Goal: Complete application form: Complete application form

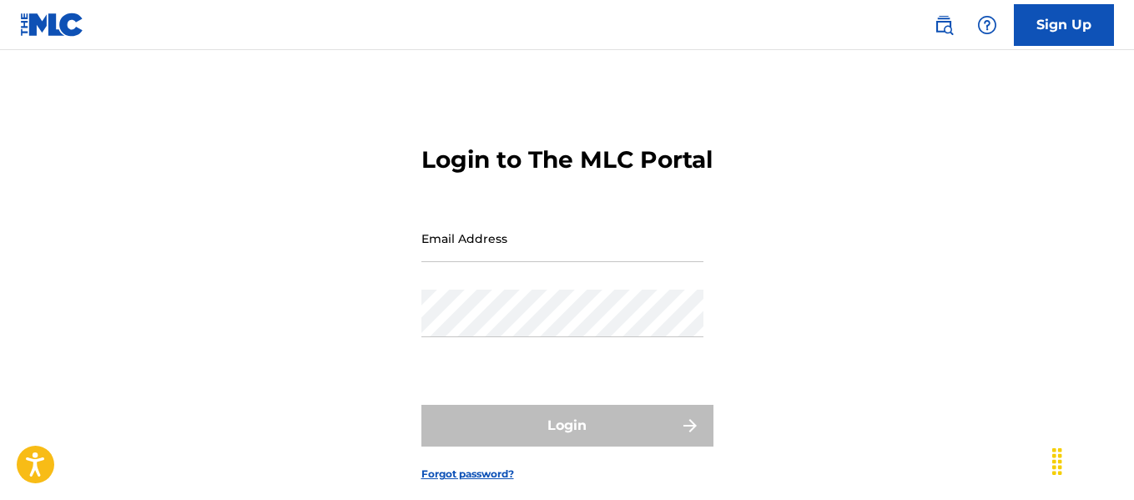
click at [1078, 25] on link "Sign Up" at bounding box center [1064, 25] width 100 height 42
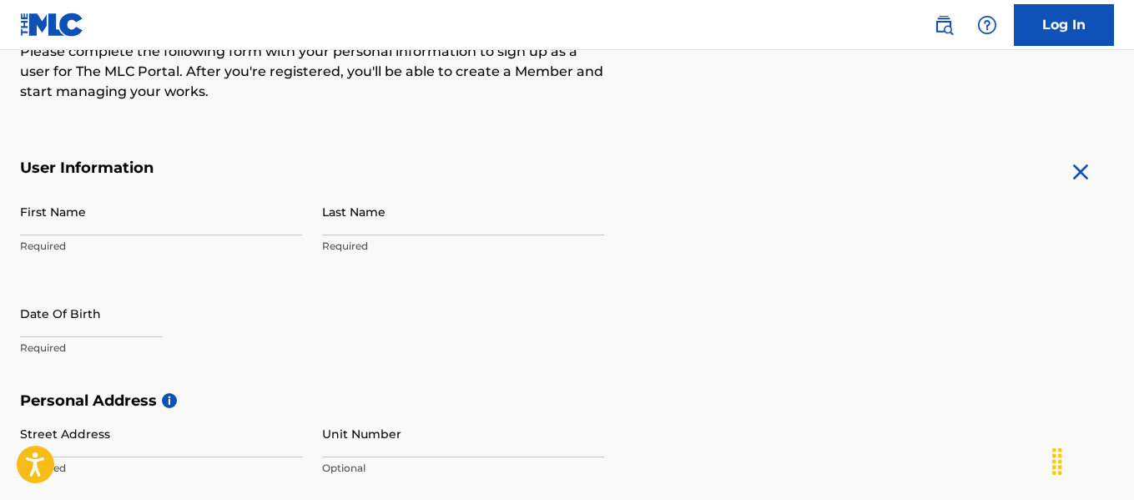
scroll to position [215, 0]
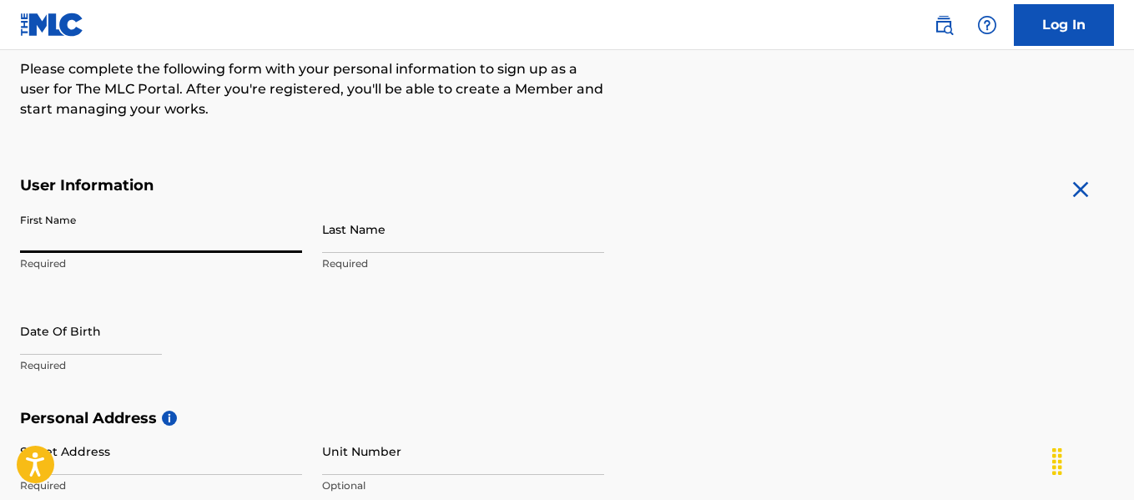
click at [203, 226] on input "First Name" at bounding box center [161, 229] width 282 height 48
type input "Deavion"
type input "[PERSON_NAME]"
type input "[STREET_ADDRESS]"
type input "[GEOGRAPHIC_DATA]"
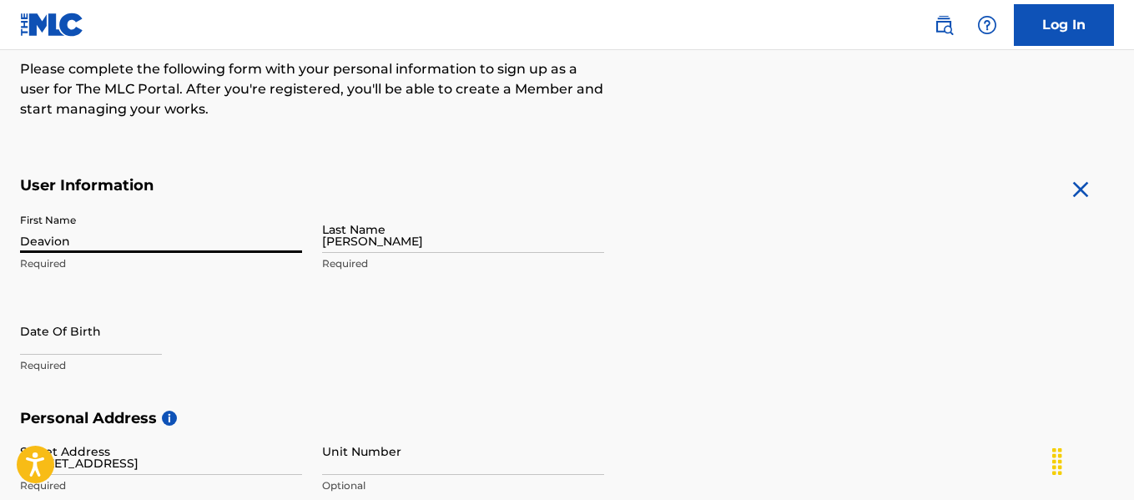
type input "[GEOGRAPHIC_DATA]"
type input "77014"
type input "1"
type input "832"
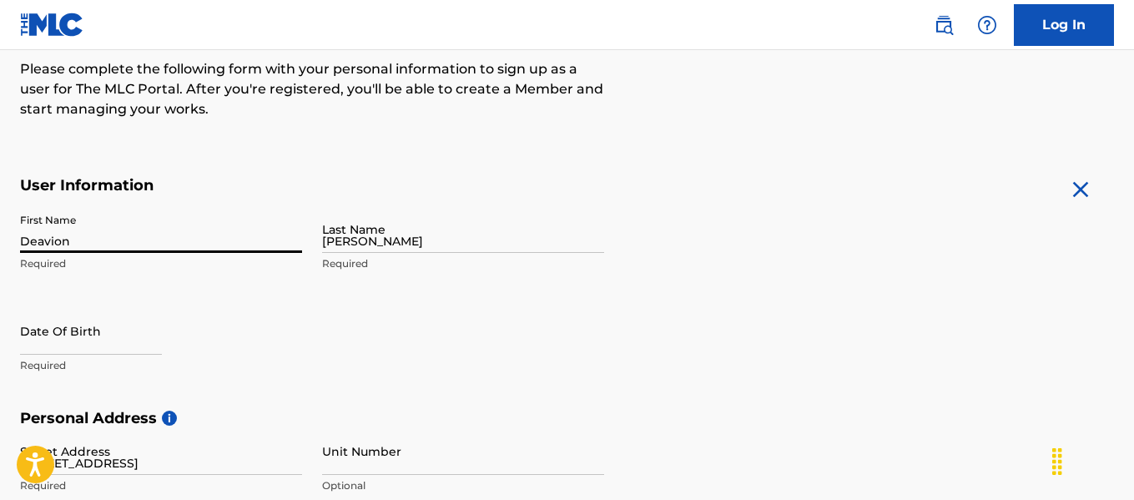
type input "9161295"
type input "[EMAIL_ADDRESS][DOMAIN_NAME]"
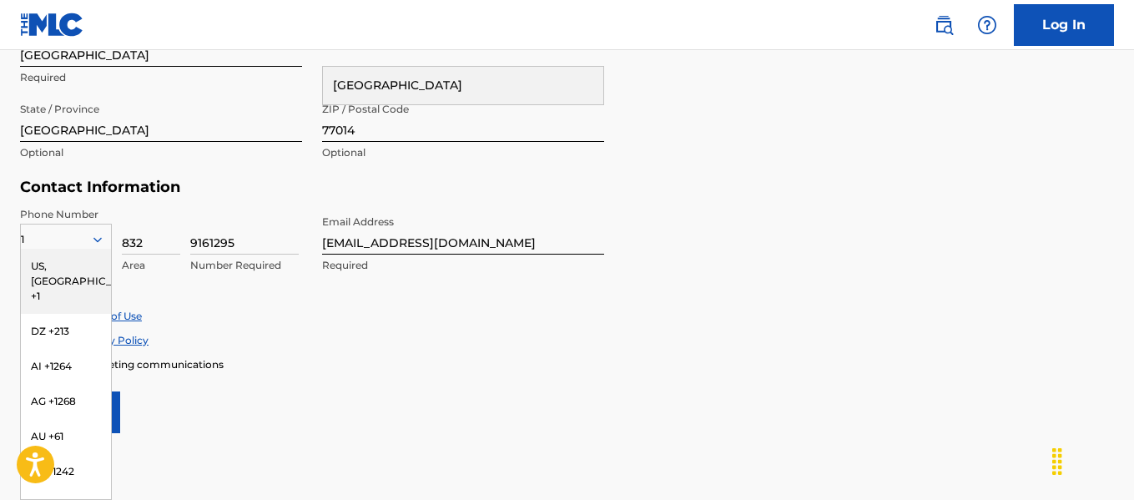
click at [518, 142] on div "ZIP / Postal Code 77014 Optional" at bounding box center [463, 131] width 282 height 75
click at [855, 178] on form "User Information First Name Deavion Required Last Name [PERSON_NAME] Required D…" at bounding box center [567, 63] width 1094 height 740
click at [552, 310] on div "Accept Terms of Use" at bounding box center [567, 316] width 1094 height 14
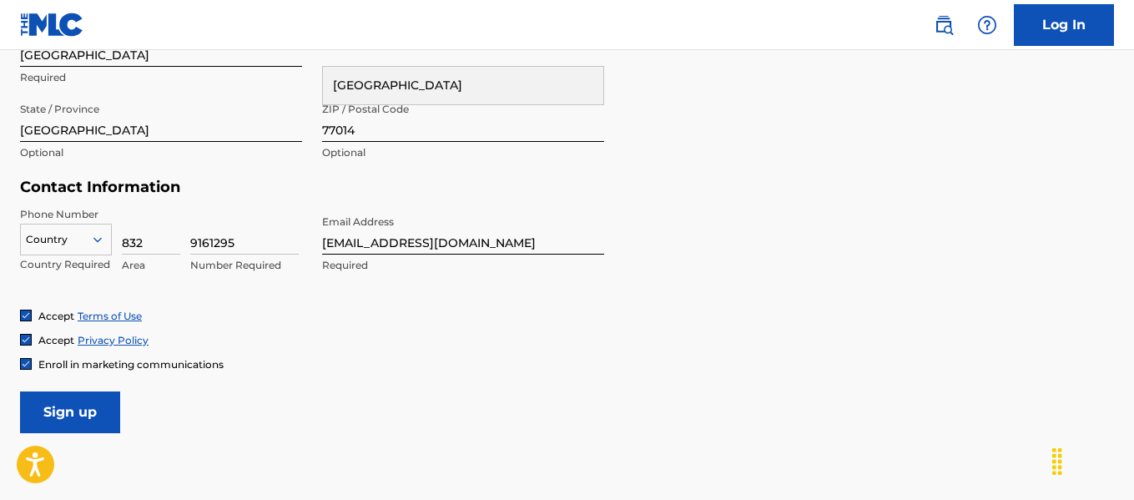
click at [187, 204] on div "Contact Information Phone Number Country Country Required 832 Area 9161295 Numb…" at bounding box center [312, 243] width 584 height 131
click at [95, 230] on div at bounding box center [66, 239] width 90 height 18
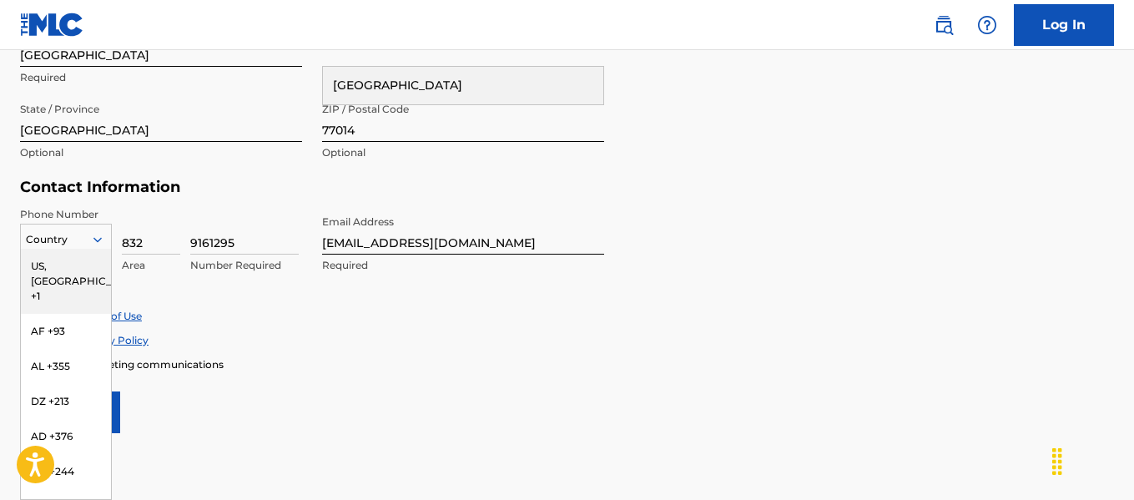
click at [74, 272] on div "US, [GEOGRAPHIC_DATA] +1" at bounding box center [66, 281] width 90 height 65
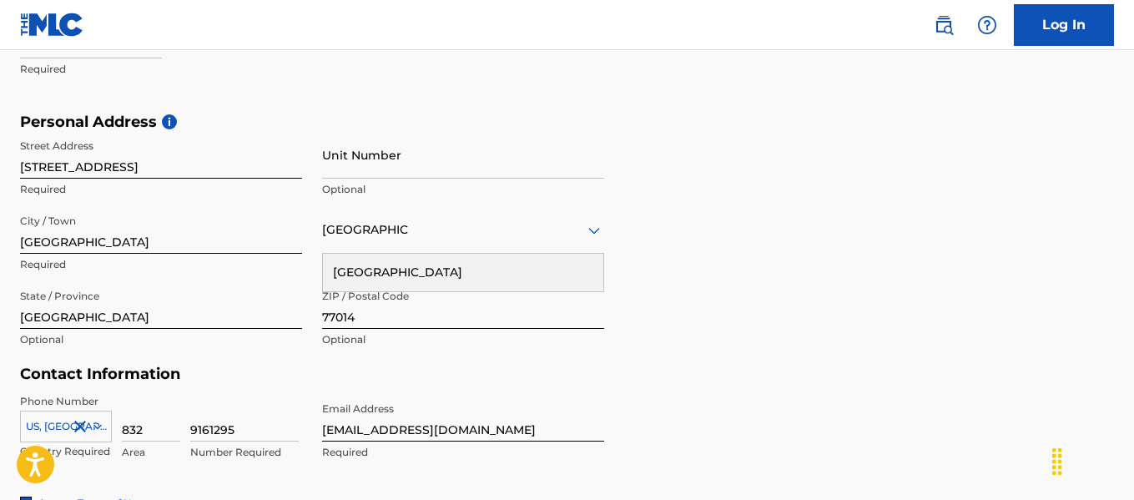
scroll to position [437, 0]
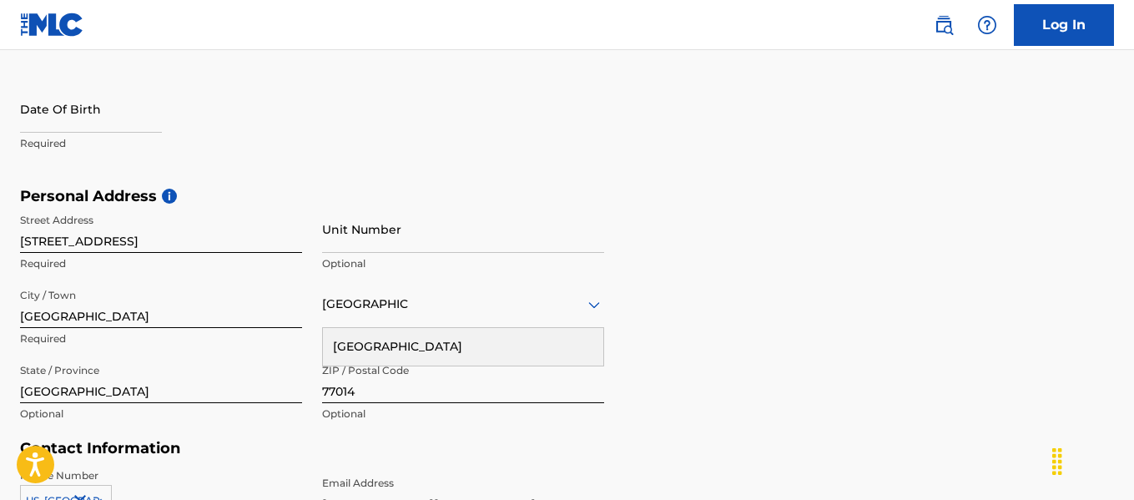
click at [910, 249] on div "Personal Address i Street Address [STREET_ADDRESS] Required Unit Number Optiona…" at bounding box center [567, 313] width 1094 height 253
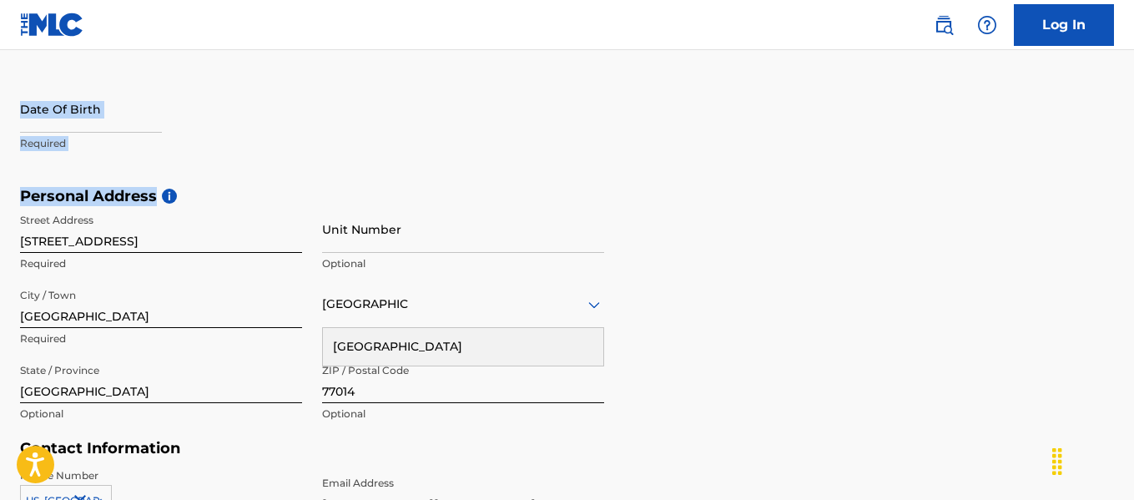
drag, startPoint x: 1133, startPoint y: 200, endPoint x: 1139, endPoint y: 150, distance: 50.5
click at [923, 159] on form "User Information First Name Deavion Required Last Name [PERSON_NAME] Required D…" at bounding box center [567, 324] width 1094 height 740
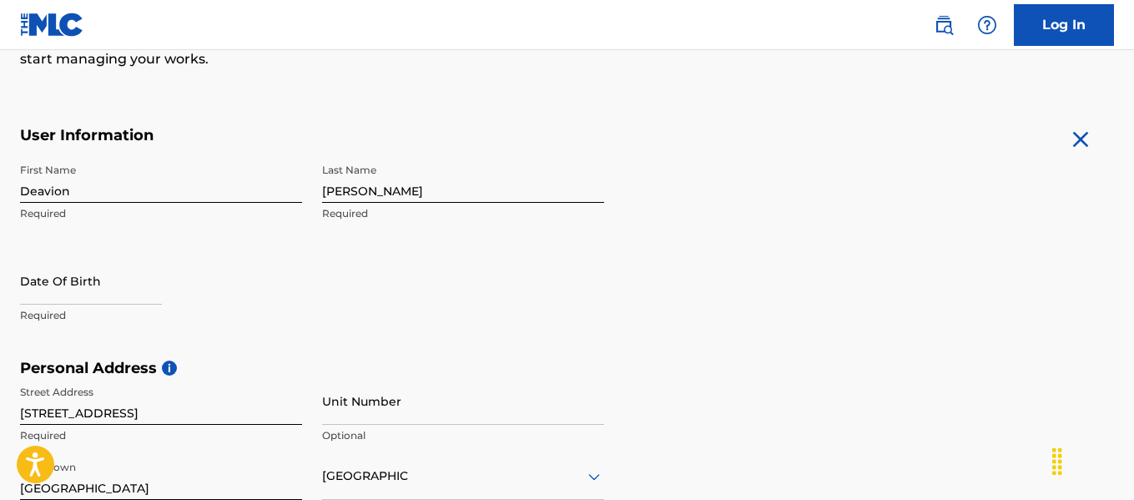
scroll to position [259, 0]
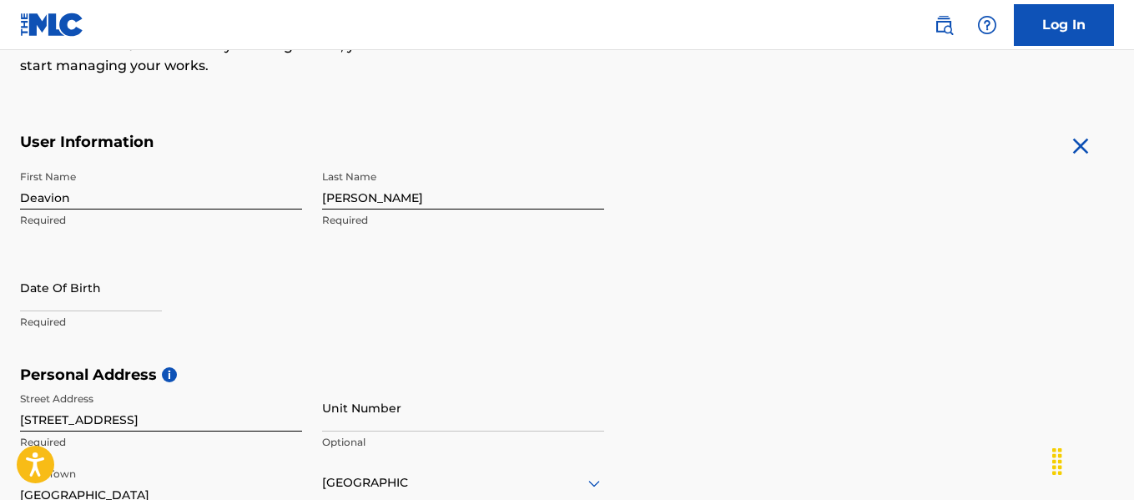
drag, startPoint x: 349, startPoint y: 204, endPoint x: 435, endPoint y: 209, distance: 86.1
click at [350, 204] on input "[PERSON_NAME]" at bounding box center [463, 186] width 282 height 48
type input "[PERSON_NAME]'[PERSON_NAME]"
click at [701, 197] on form "User Information First Name Deavion Required Last Name [PERSON_NAME]'[PERSON_NA…" at bounding box center [567, 503] width 1094 height 740
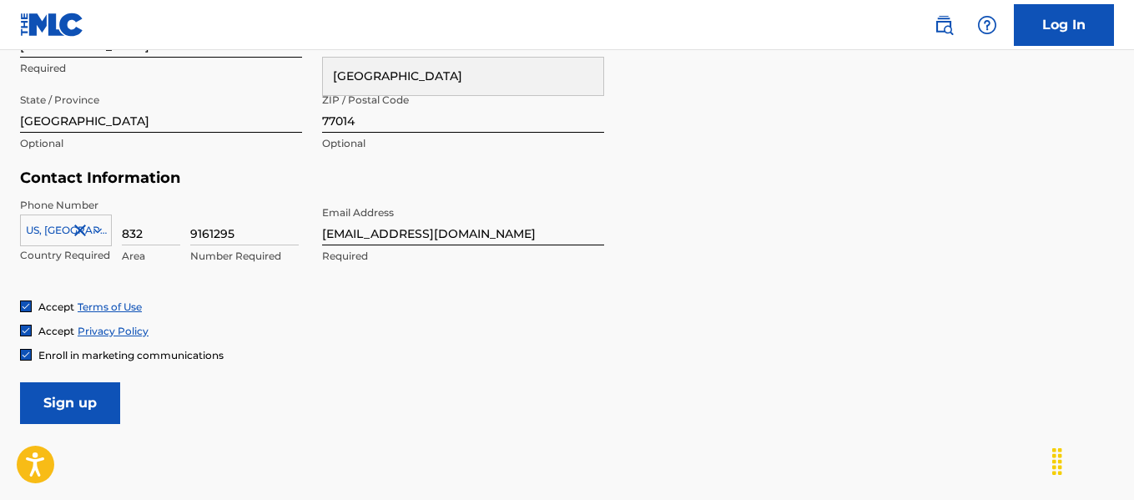
scroll to position [805, 0]
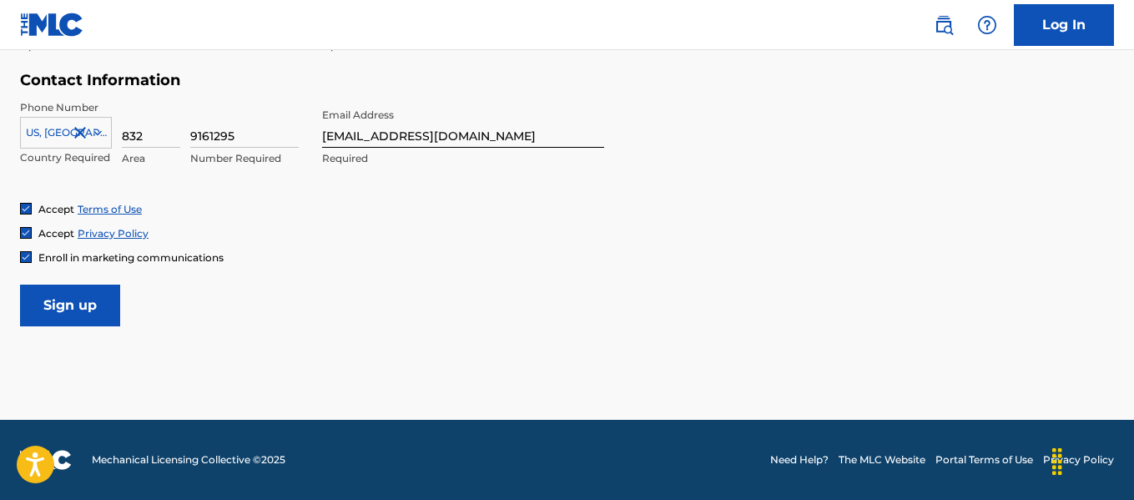
drag, startPoint x: 109, startPoint y: 319, endPoint x: 228, endPoint y: 319, distance: 119.4
click at [109, 319] on input "Sign up" at bounding box center [70, 306] width 100 height 42
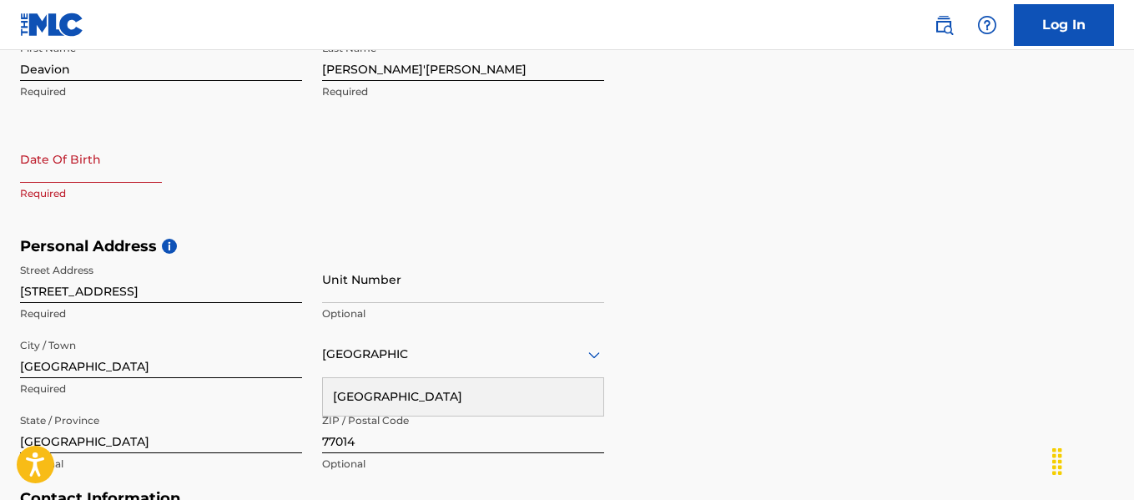
scroll to position [344, 0]
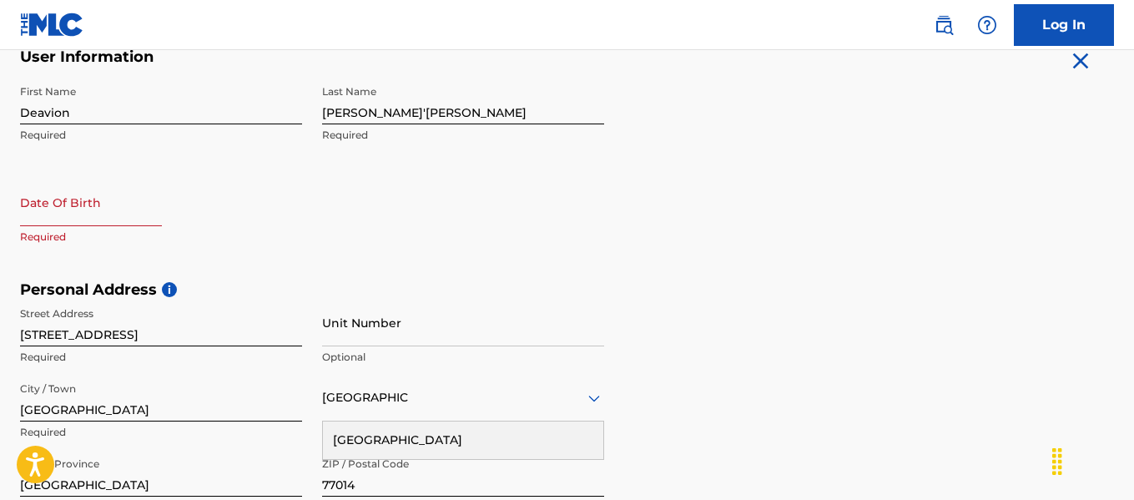
click at [131, 191] on input "text" at bounding box center [91, 203] width 142 height 48
select select "7"
select select "2025"
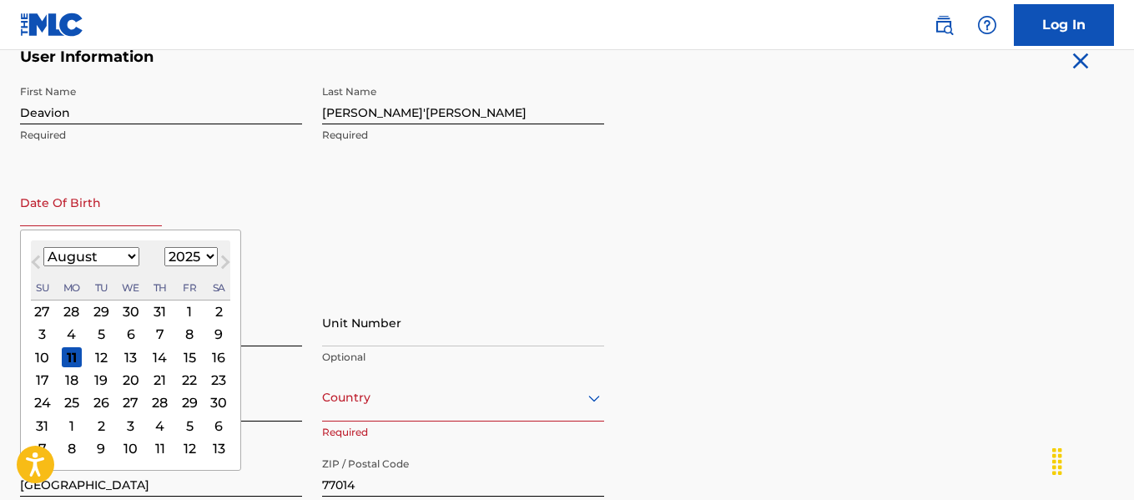
click at [131, 209] on input "text" at bounding box center [91, 203] width 142 height 48
type input "08052000"
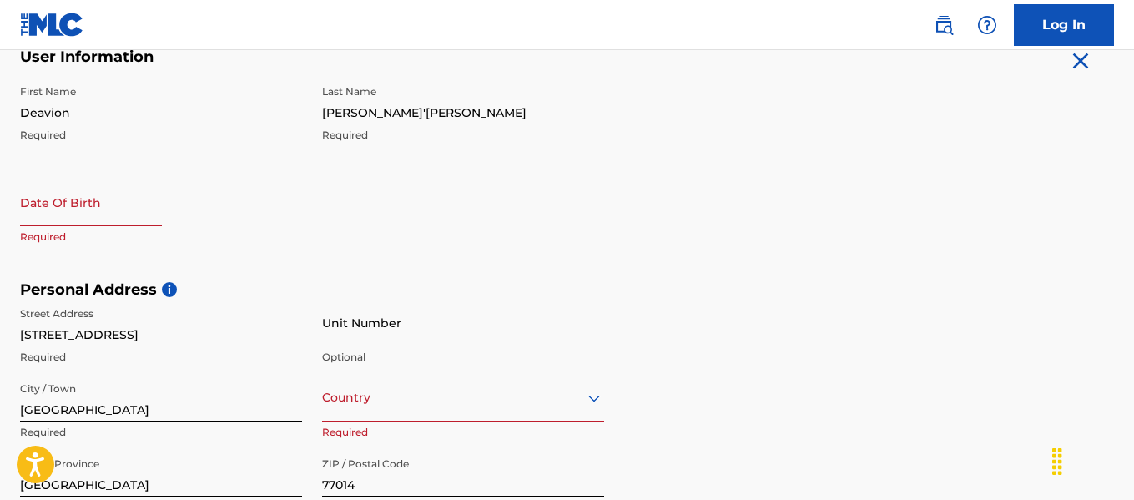
click at [137, 205] on input "text" at bounding box center [91, 203] width 142 height 48
select select "7"
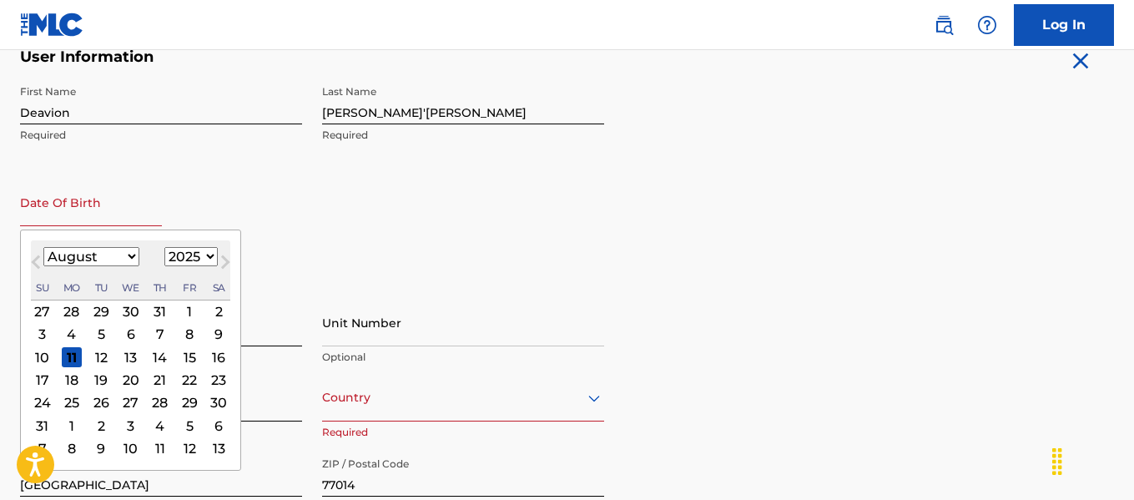
click at [186, 249] on select "1899 1900 1901 1902 1903 1904 1905 1906 1907 1908 1909 1910 1911 1912 1913 1914…" at bounding box center [190, 256] width 53 height 19
select select "2000"
click at [164, 247] on select "1899 1900 1901 1902 1903 1904 1905 1906 1907 1908 1909 1910 1911 1912 1913 1914…" at bounding box center [190, 256] width 53 height 19
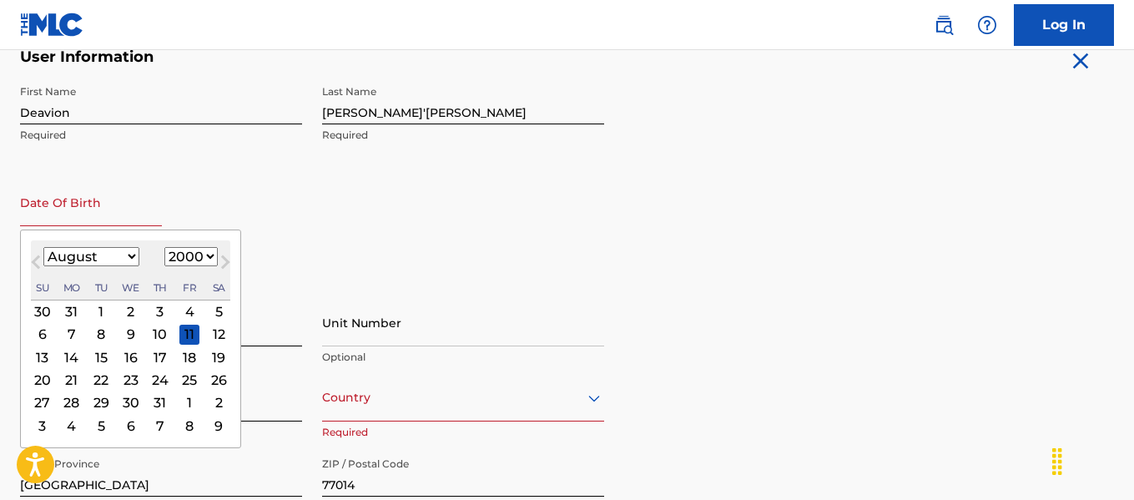
click at [216, 305] on div "5" at bounding box center [219, 311] width 20 height 20
type input "[DATE]"
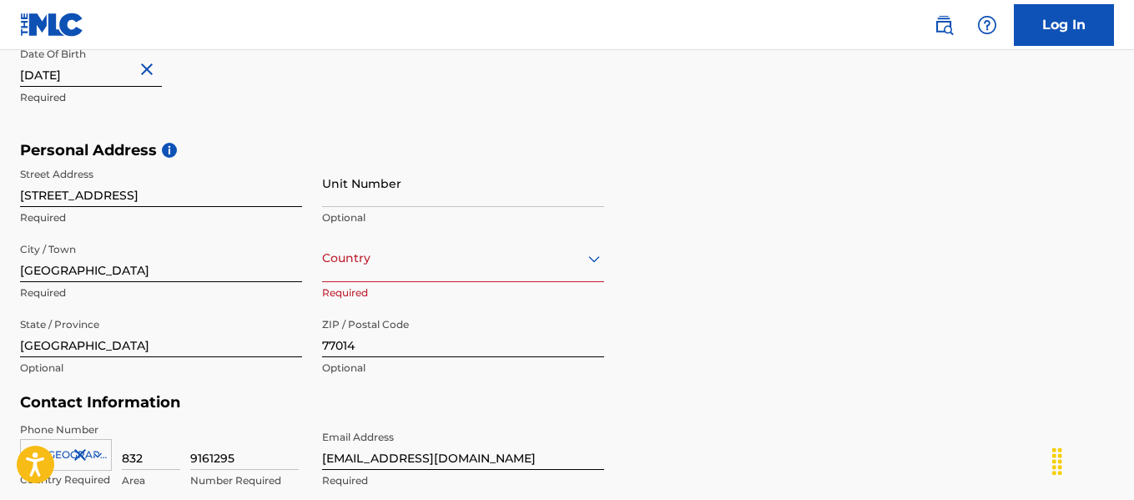
scroll to position [703, 0]
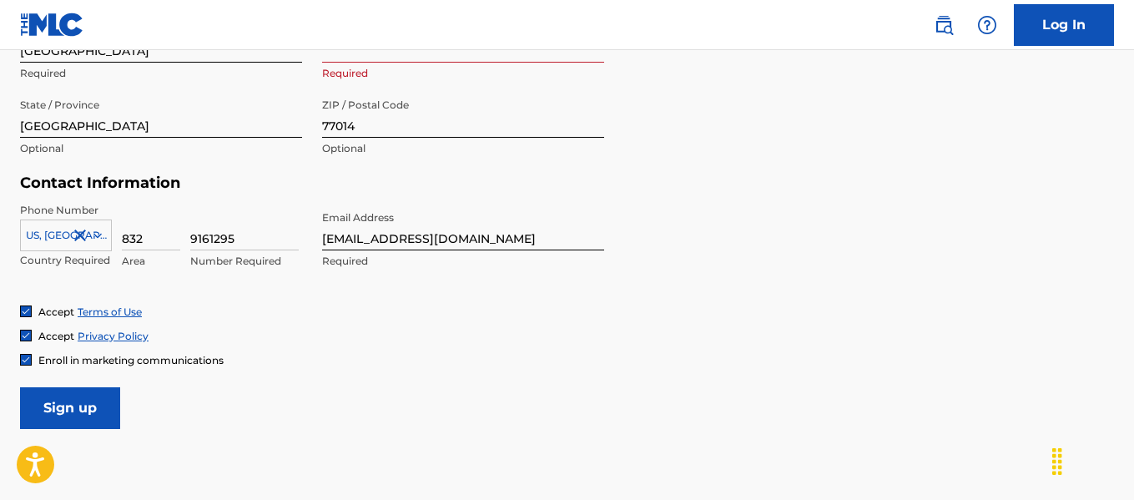
click at [100, 399] on input "Sign up" at bounding box center [70, 408] width 100 height 42
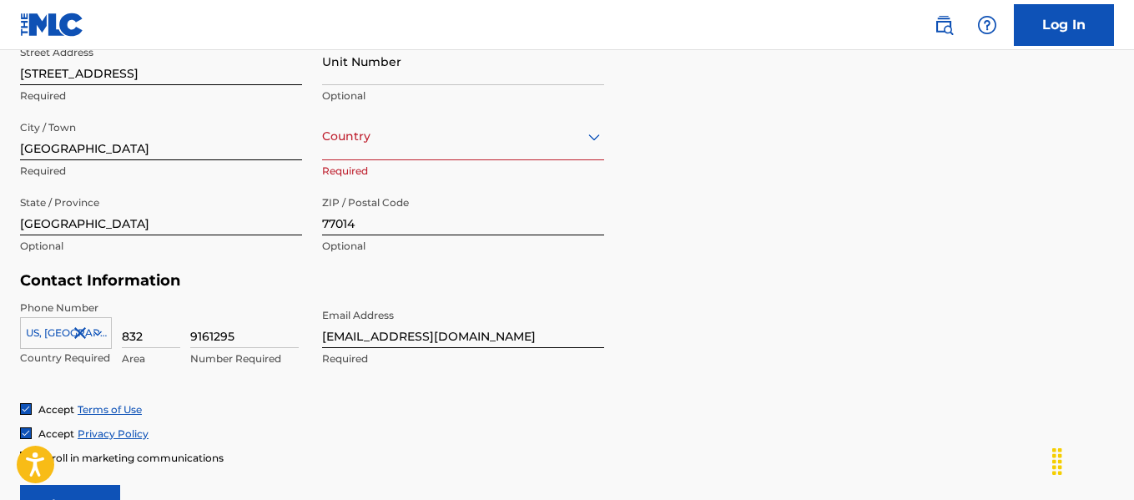
scroll to position [553, 0]
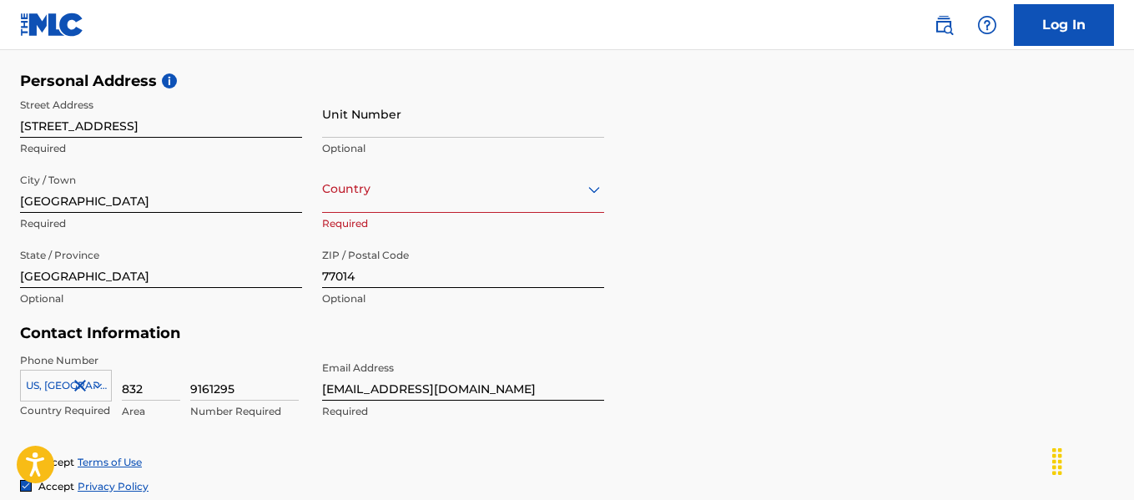
click at [457, 174] on div "Country" at bounding box center [463, 189] width 282 height 48
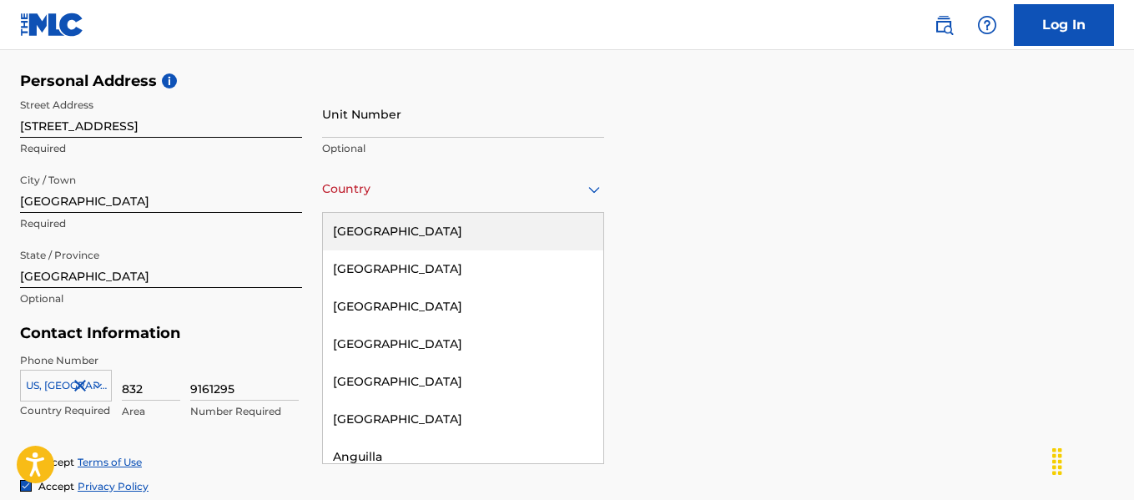
click at [468, 245] on div "[GEOGRAPHIC_DATA]" at bounding box center [463, 232] width 280 height 38
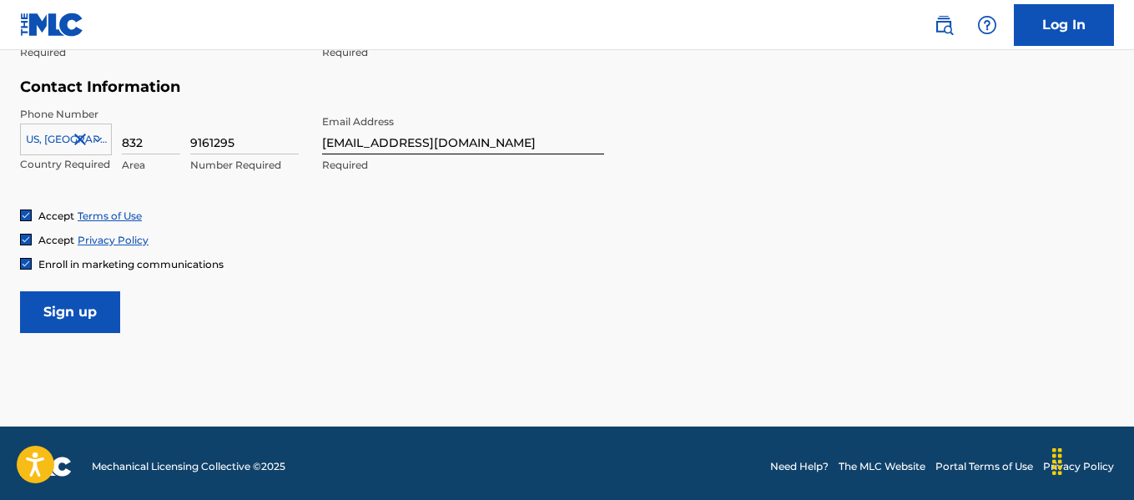
scroll to position [805, 0]
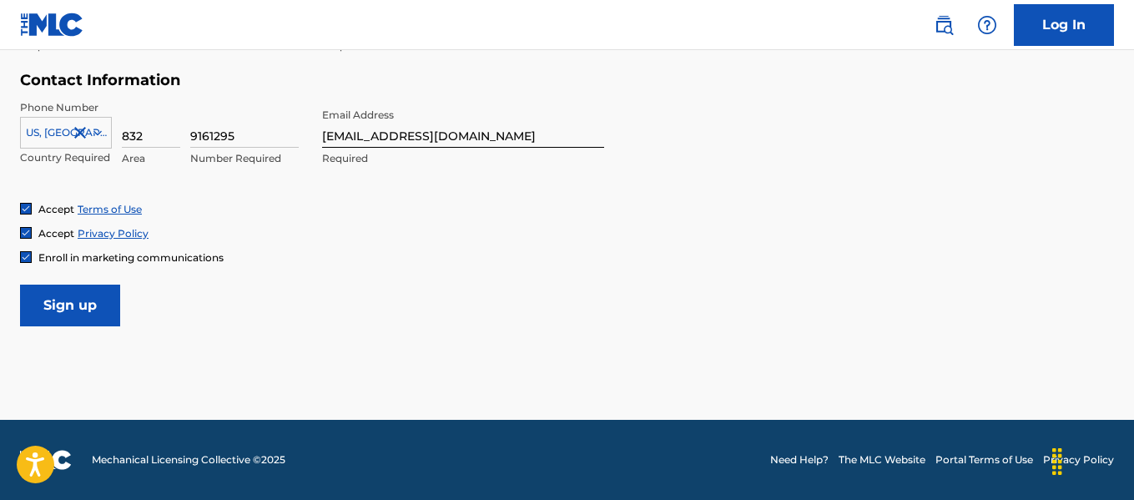
click at [27, 324] on input "Sign up" at bounding box center [70, 306] width 100 height 42
click at [49, 296] on input "Sign up" at bounding box center [70, 306] width 100 height 42
click at [109, 315] on input "Sign up" at bounding box center [70, 306] width 100 height 42
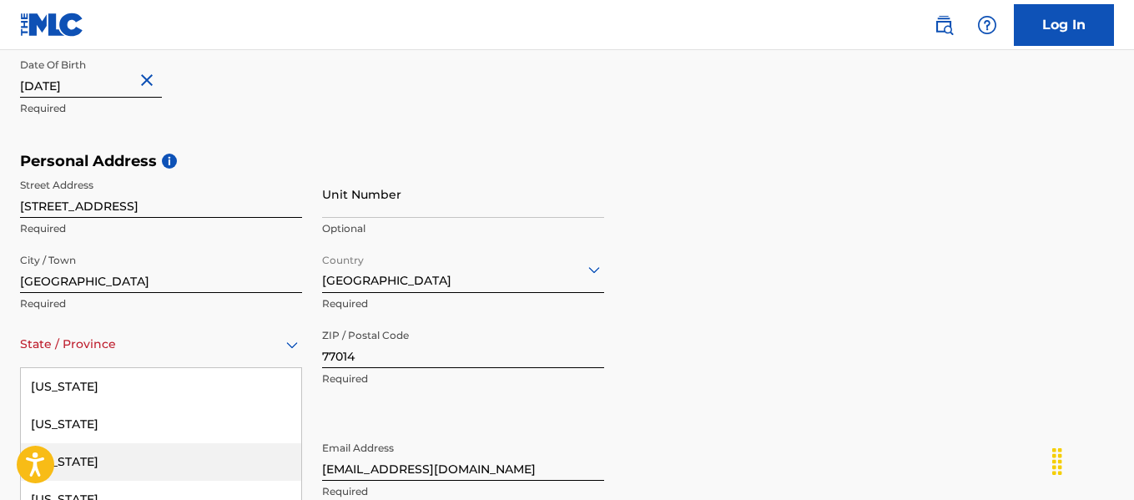
scroll to position [592, 0]
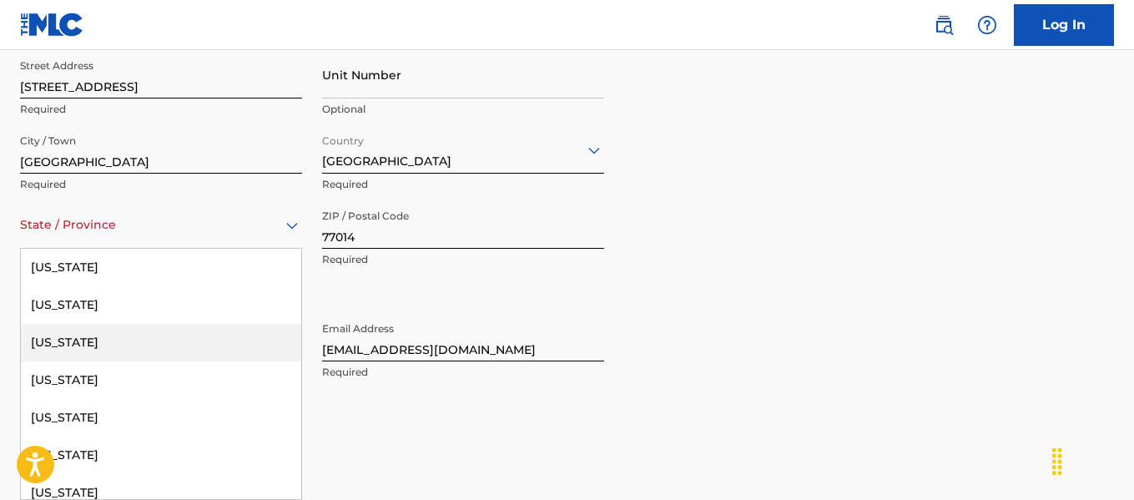
click at [161, 249] on div "57 results available. Use Up and Down to choose options, press Enter to select …" at bounding box center [161, 225] width 282 height 48
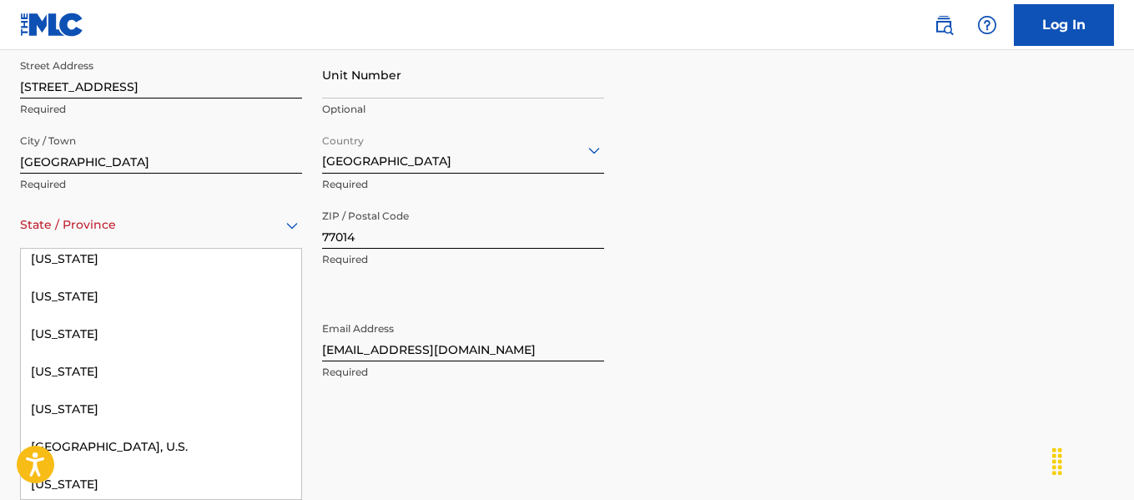
scroll to position [1729, 0]
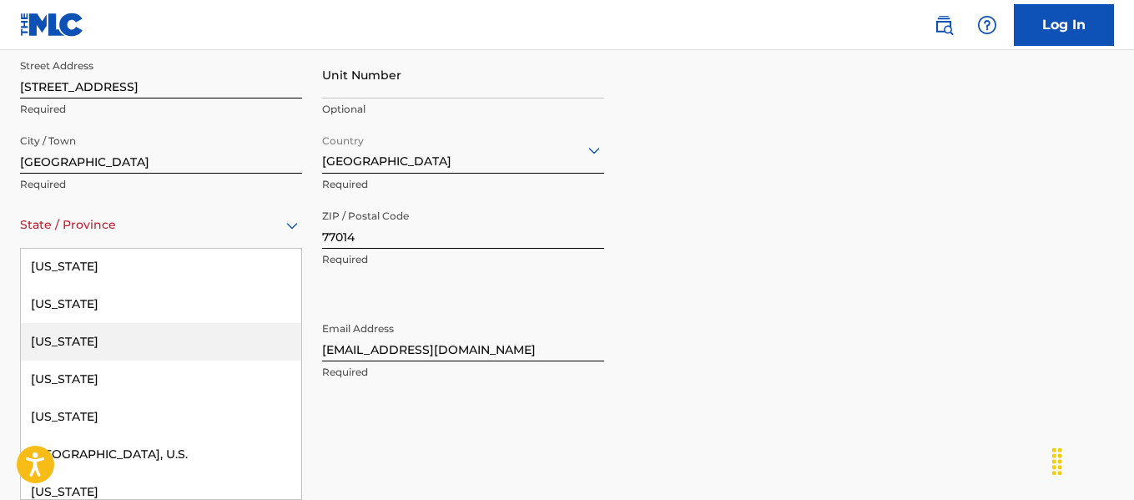
click at [161, 341] on div "[US_STATE]" at bounding box center [161, 342] width 280 height 38
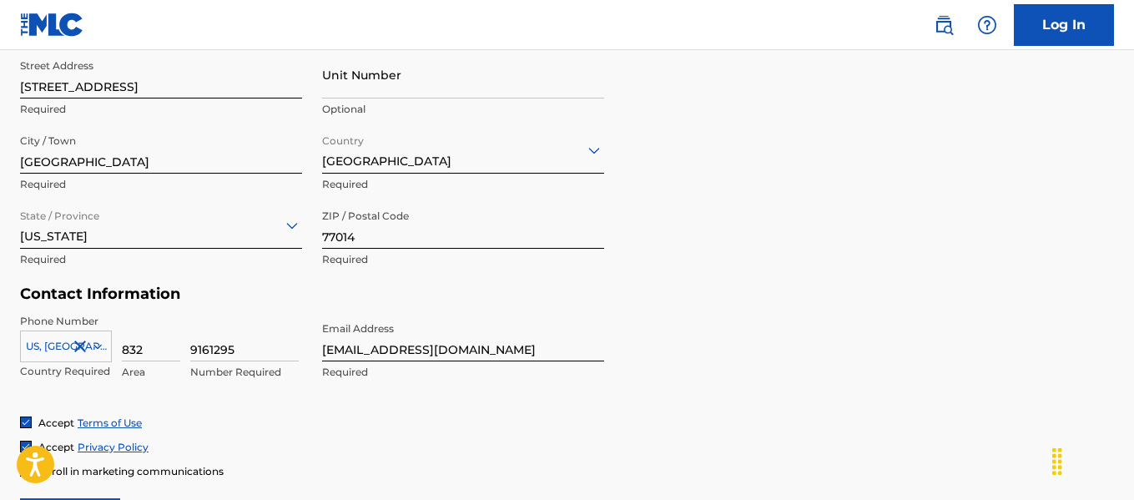
drag, startPoint x: 931, startPoint y: 252, endPoint x: 985, endPoint y: 244, distance: 54.9
click at [933, 253] on div "Personal Address i Street Address [STREET_ADDRESS] Required Unit Number Optiona…" at bounding box center [567, 159] width 1094 height 253
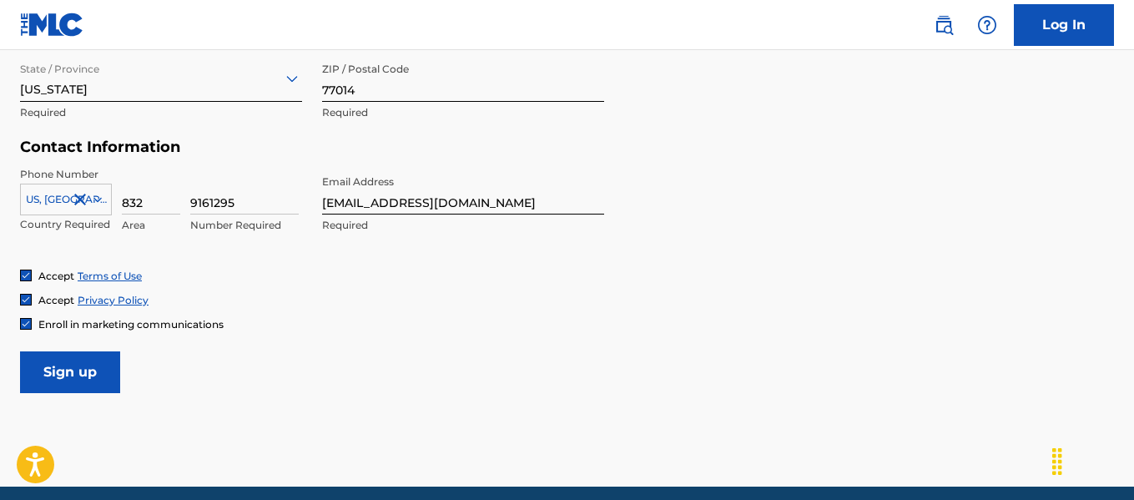
click at [80, 357] on input "Sign up" at bounding box center [70, 372] width 100 height 42
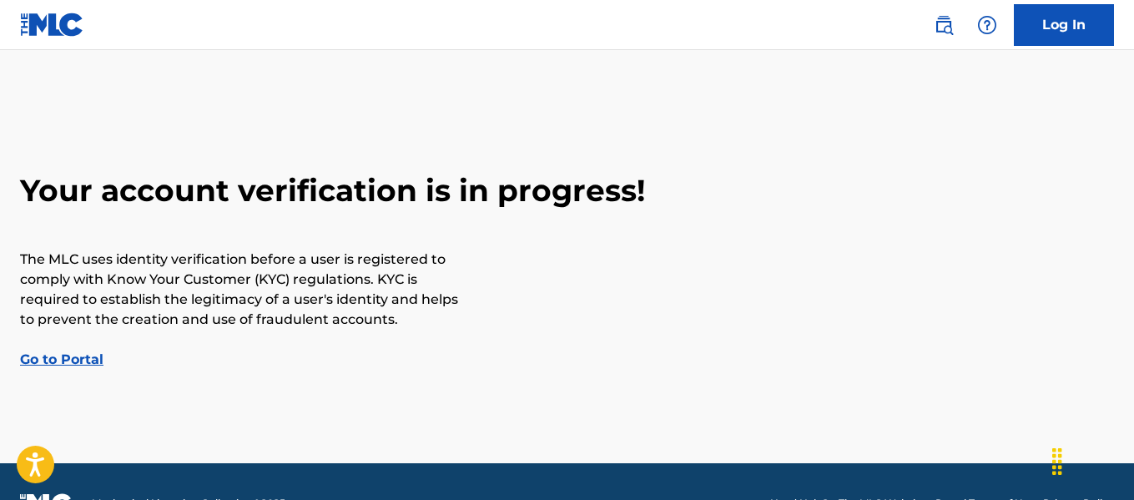
click at [53, 363] on link "Go to Portal" at bounding box center [61, 359] width 83 height 16
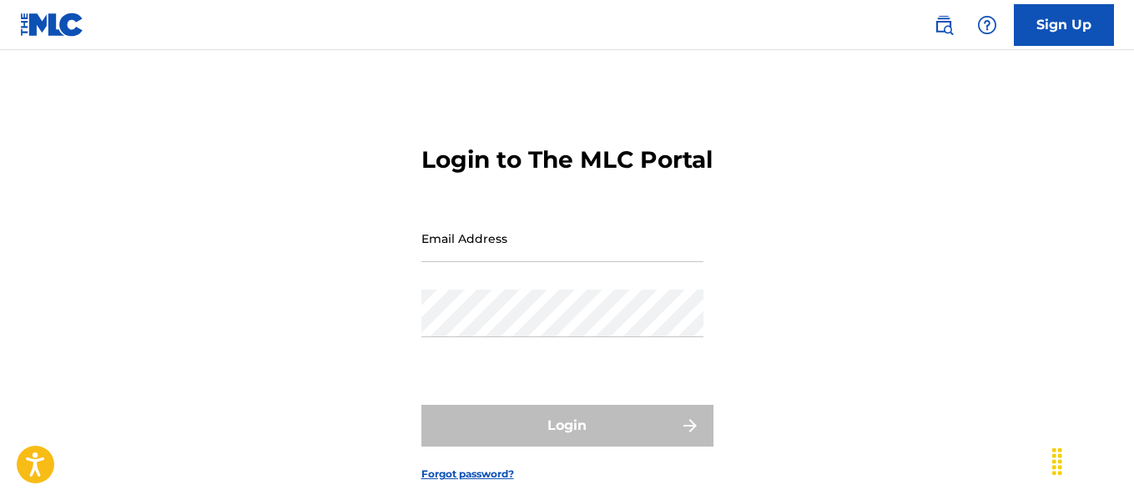
click at [658, 262] on input "Email Address" at bounding box center [563, 239] width 282 height 48
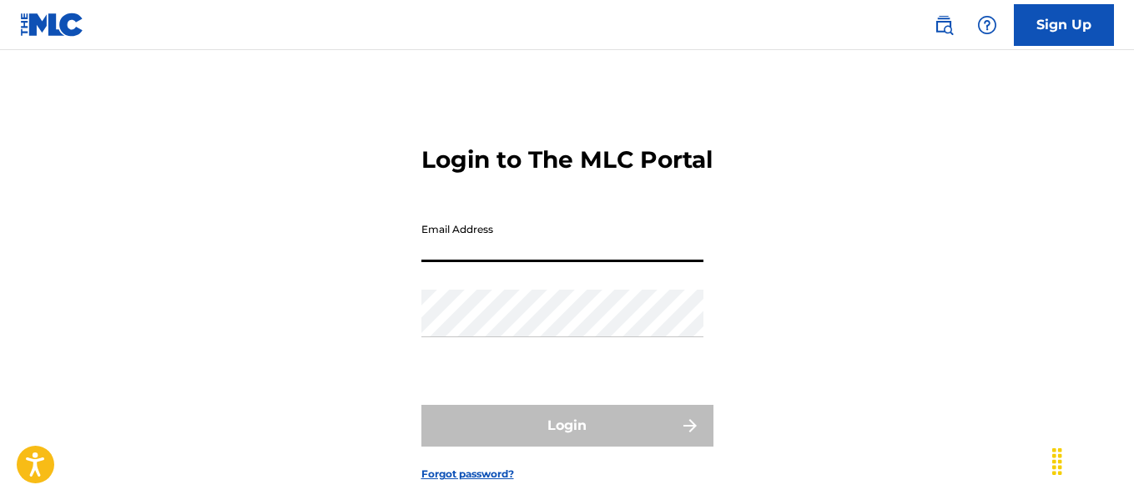
drag, startPoint x: 1032, startPoint y: 193, endPoint x: 1040, endPoint y: 192, distance: 8.4
click at [1034, 193] on div "Login to The MLC Portal Email Address Password Login Forgot password?" at bounding box center [567, 300] width 1134 height 416
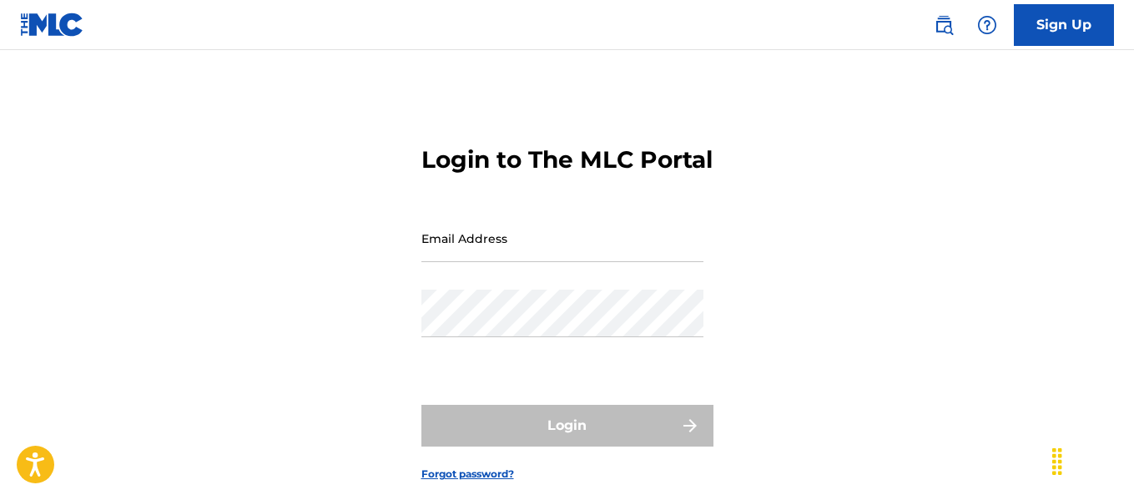
click at [49, 37] on link at bounding box center [52, 24] width 64 height 49
click at [538, 262] on input "Email Address" at bounding box center [563, 239] width 282 height 48
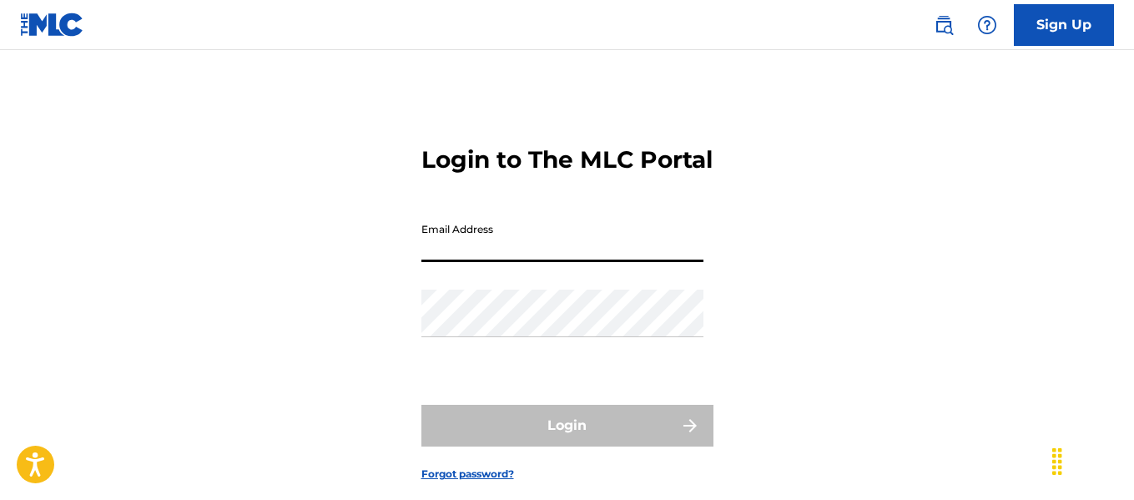
type input "[EMAIL_ADDRESS][DOMAIN_NAME]"
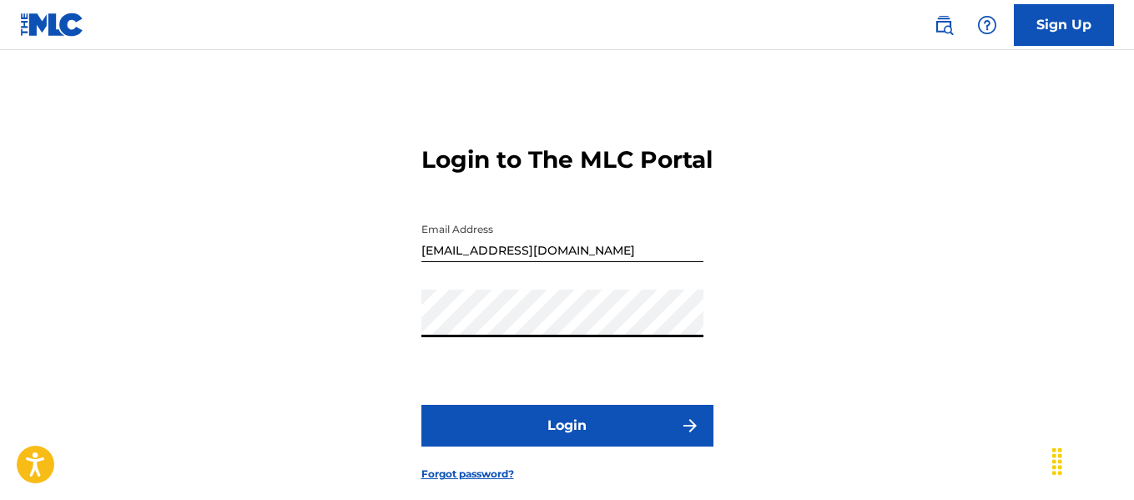
click at [602, 447] on button "Login" at bounding box center [568, 426] width 292 height 42
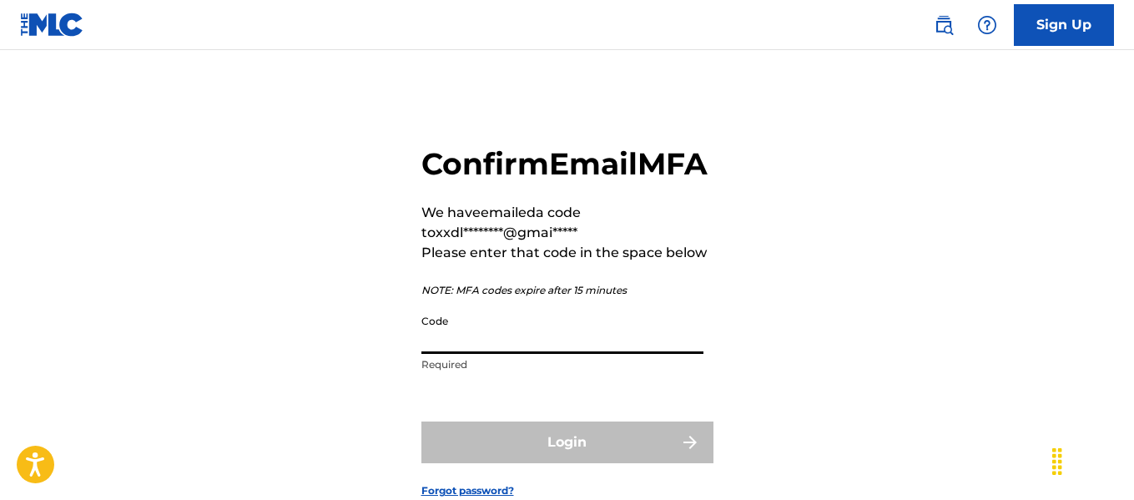
click at [563, 354] on input "Code" at bounding box center [563, 330] width 282 height 48
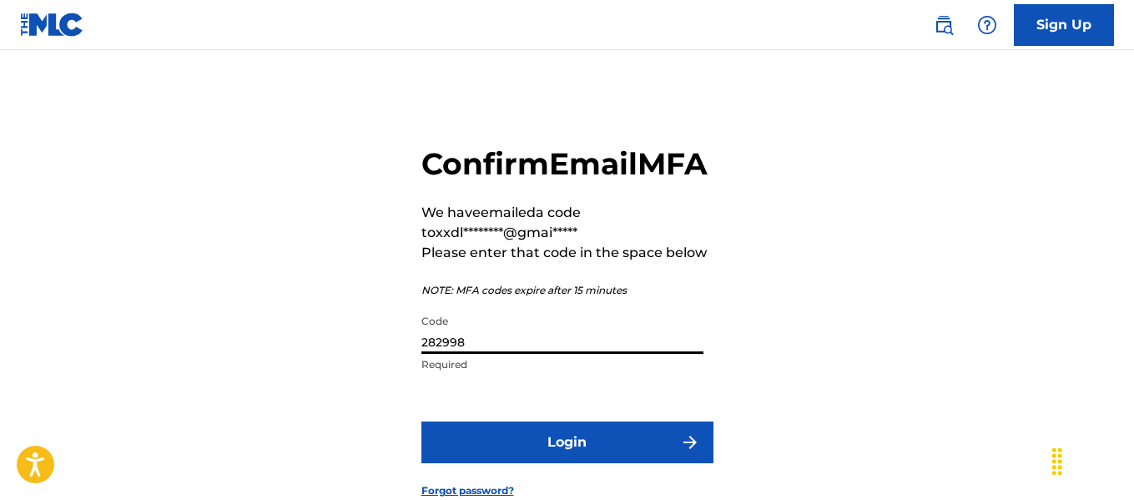
type input "282998"
click at [677, 463] on button "Login" at bounding box center [568, 443] width 292 height 42
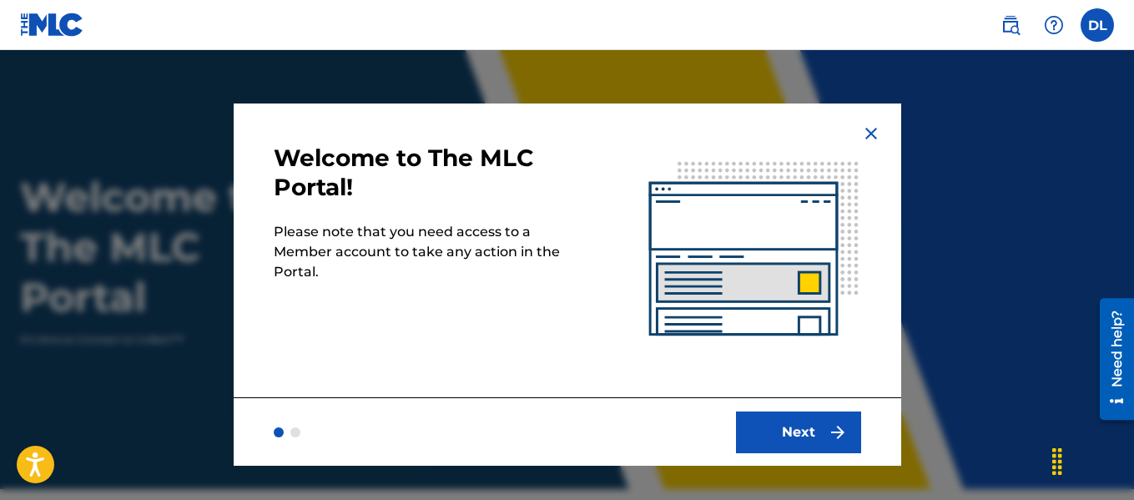
click at [838, 418] on button "Next" at bounding box center [798, 432] width 125 height 42
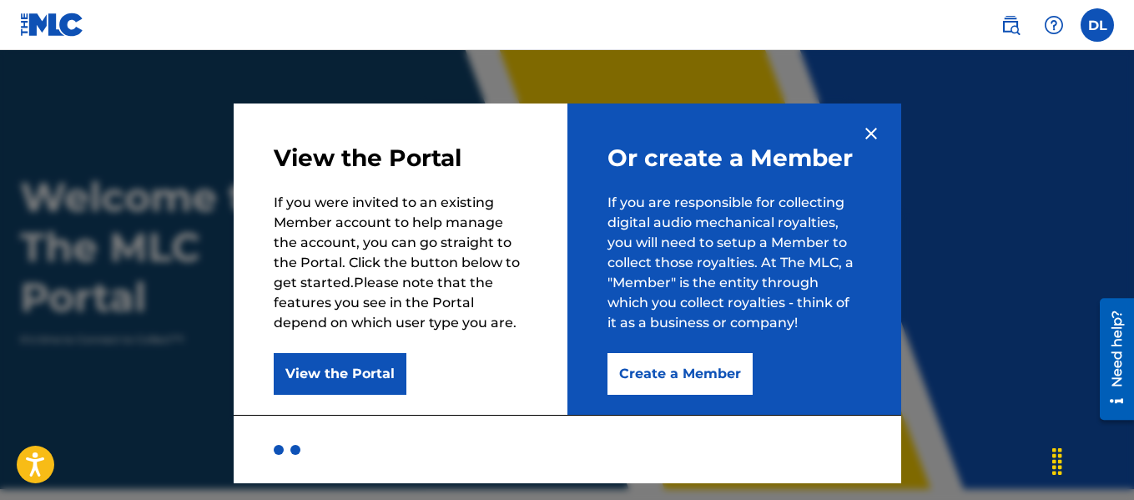
click at [694, 361] on button "Create a Member" at bounding box center [680, 374] width 145 height 42
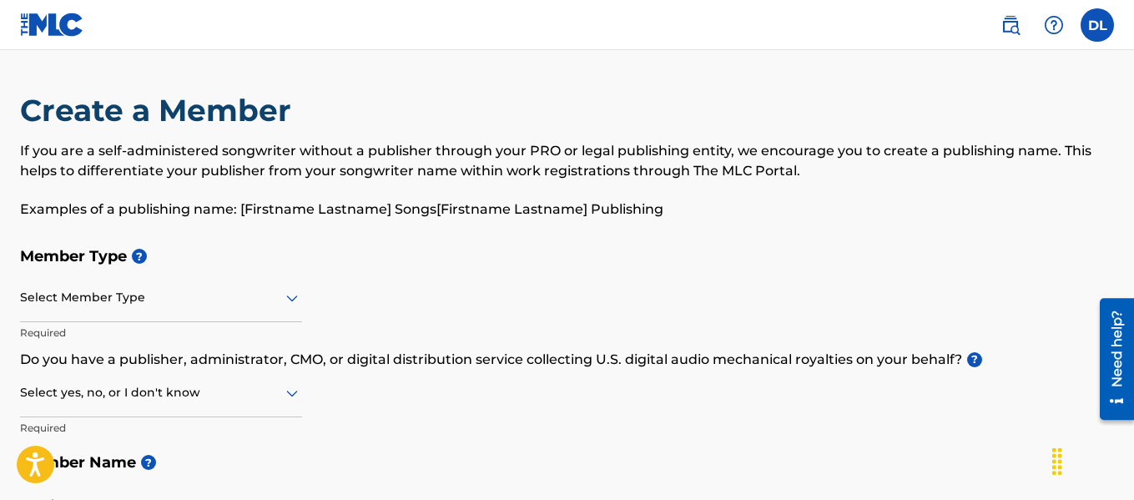
click at [255, 312] on div "Select Member Type" at bounding box center [161, 299] width 282 height 48
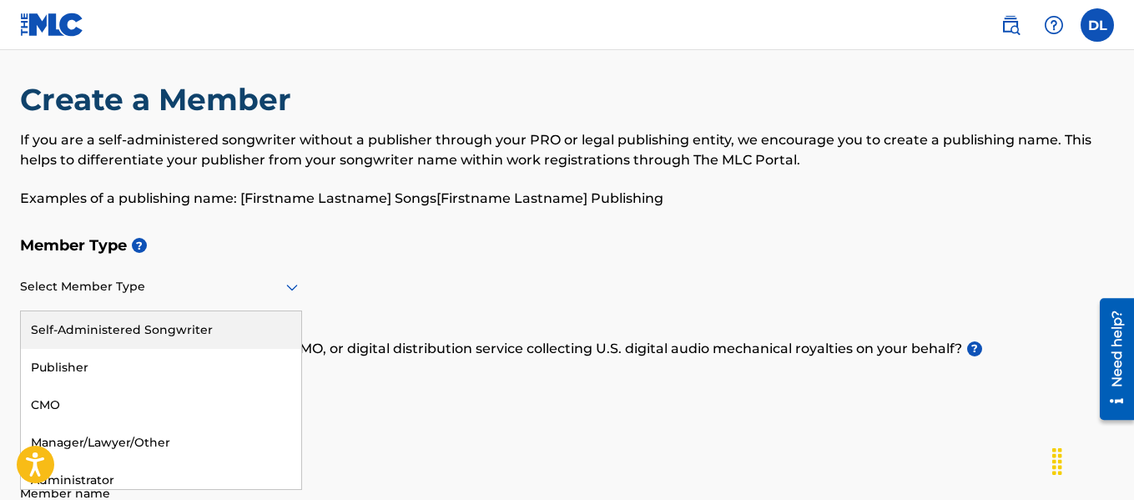
click at [235, 331] on div "Self-Administered Songwriter" at bounding box center [161, 330] width 280 height 38
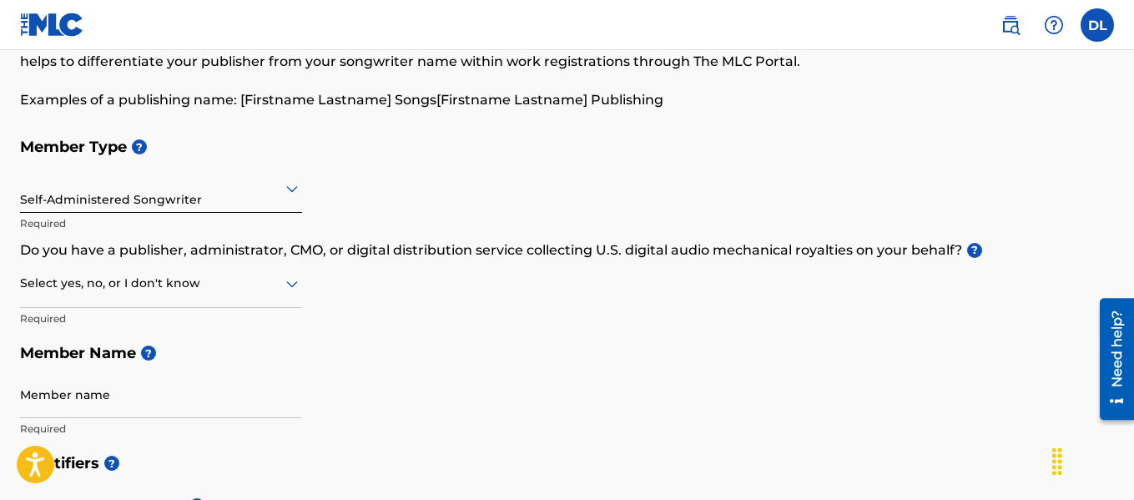
scroll to position [139, 0]
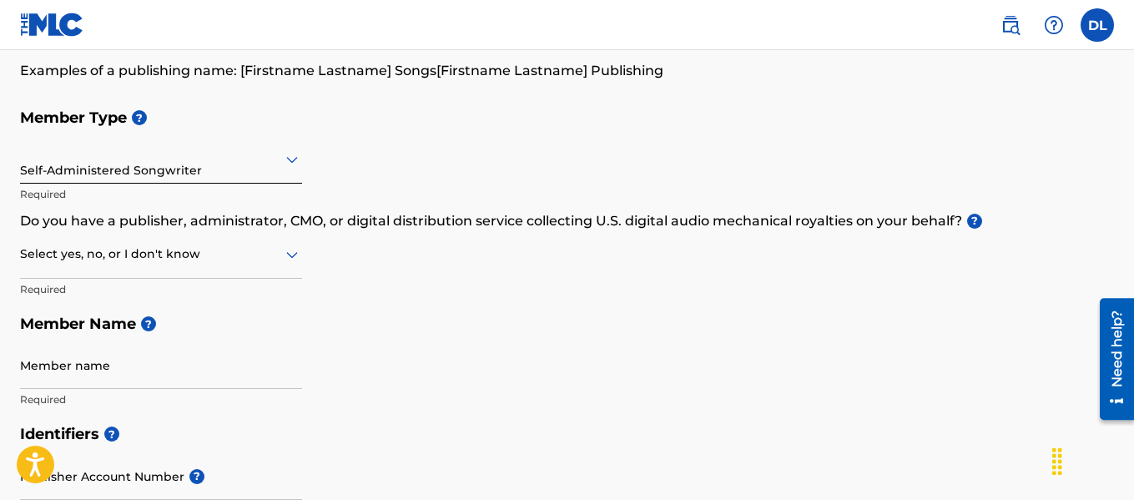
click at [284, 260] on icon at bounding box center [292, 255] width 20 height 20
click at [184, 326] on div "No" at bounding box center [161, 335] width 280 height 38
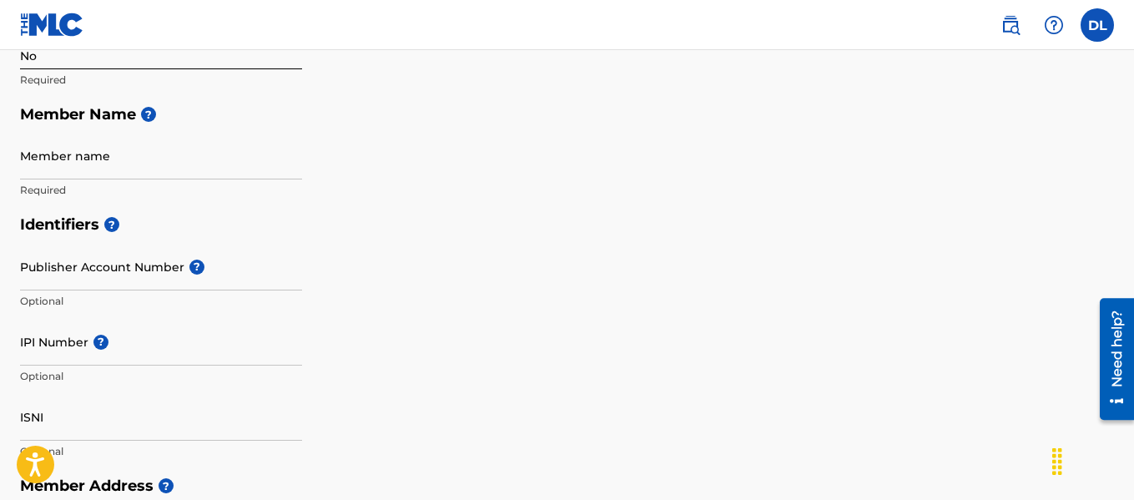
scroll to position [351, 0]
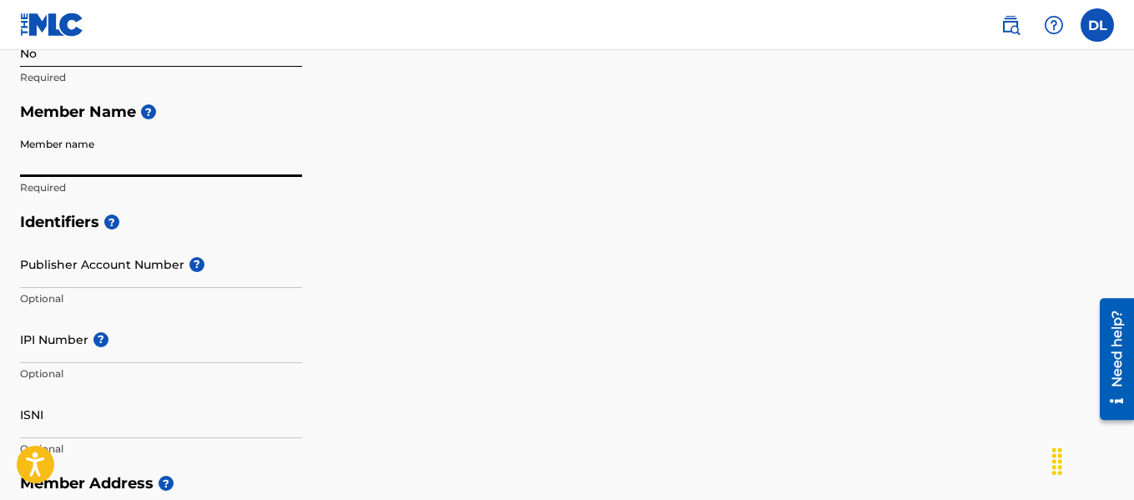
click at [205, 159] on input "Member name" at bounding box center [161, 153] width 282 height 48
type input "[PERSON_NAME]'[PERSON_NAME]"
type input "[STREET_ADDRESS]"
click at [472, 228] on h5 "Identifiers ?" at bounding box center [567, 222] width 1094 height 36
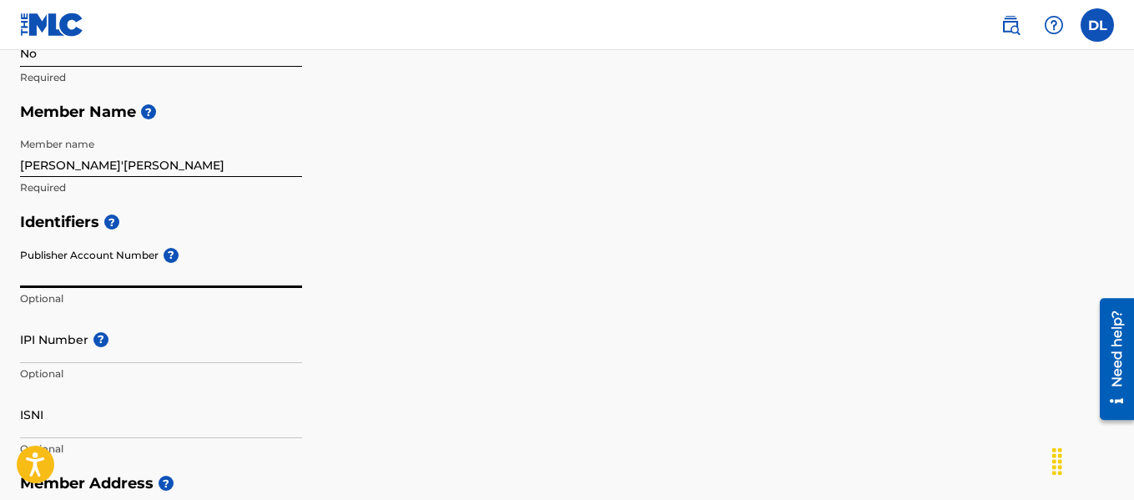
click at [152, 276] on input "Publisher Account Number ?" at bounding box center [161, 264] width 282 height 48
click at [758, 336] on div "Identifiers ? Publisher Account Number ? Optional IPI Number ? Optional ISNI Op…" at bounding box center [567, 334] width 1094 height 261
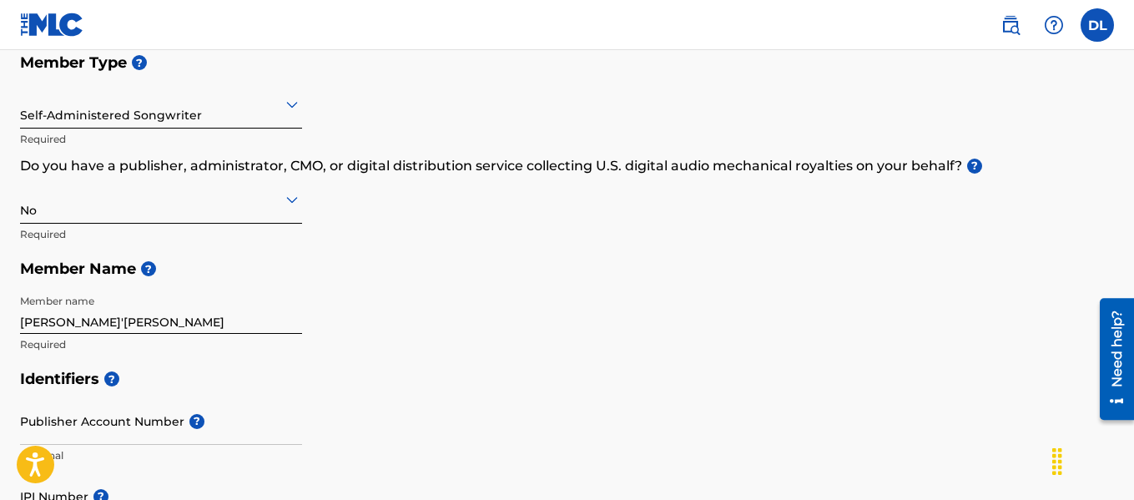
scroll to position [155, 0]
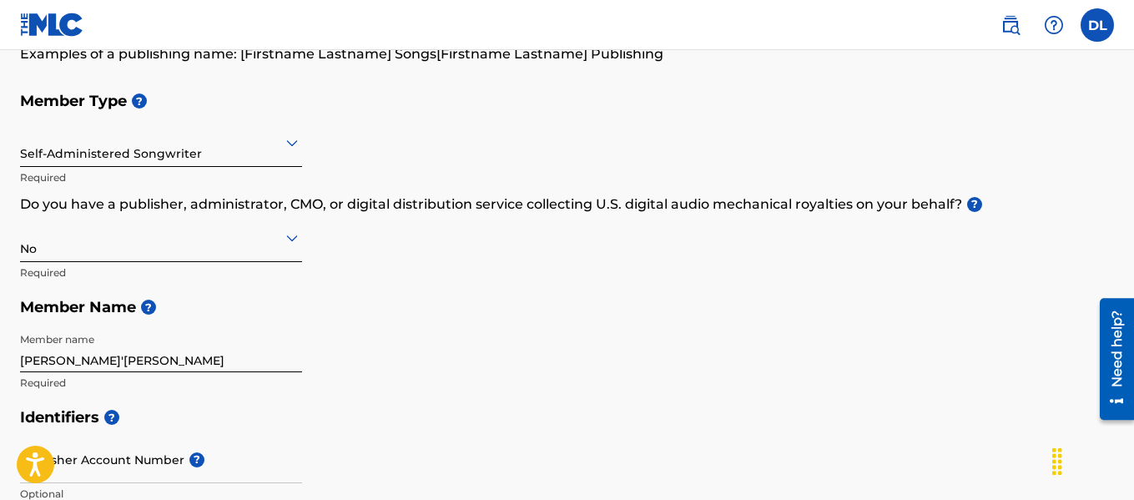
click at [290, 151] on icon at bounding box center [292, 143] width 20 height 20
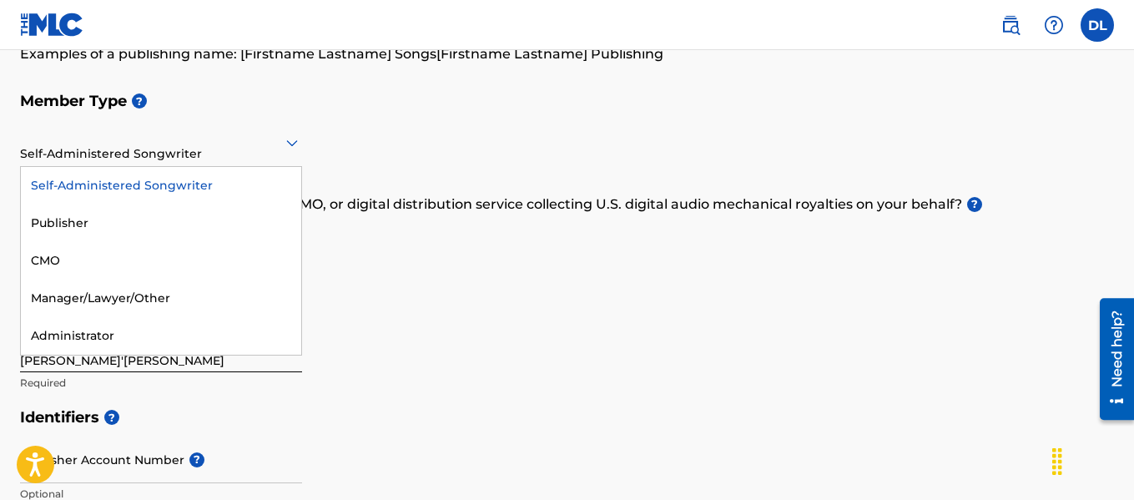
click at [770, 319] on h5 "Member Name ?" at bounding box center [567, 308] width 1094 height 36
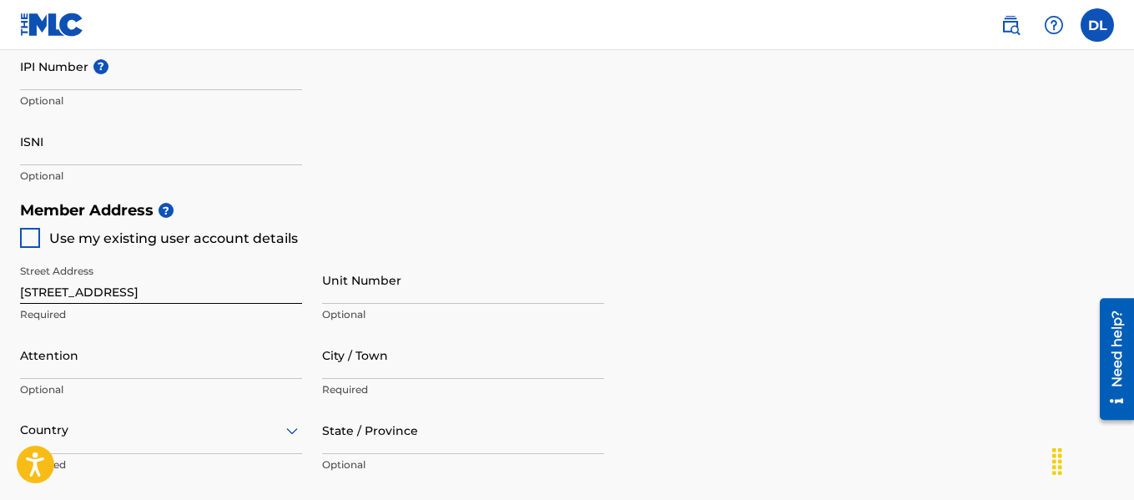
scroll to position [626, 0]
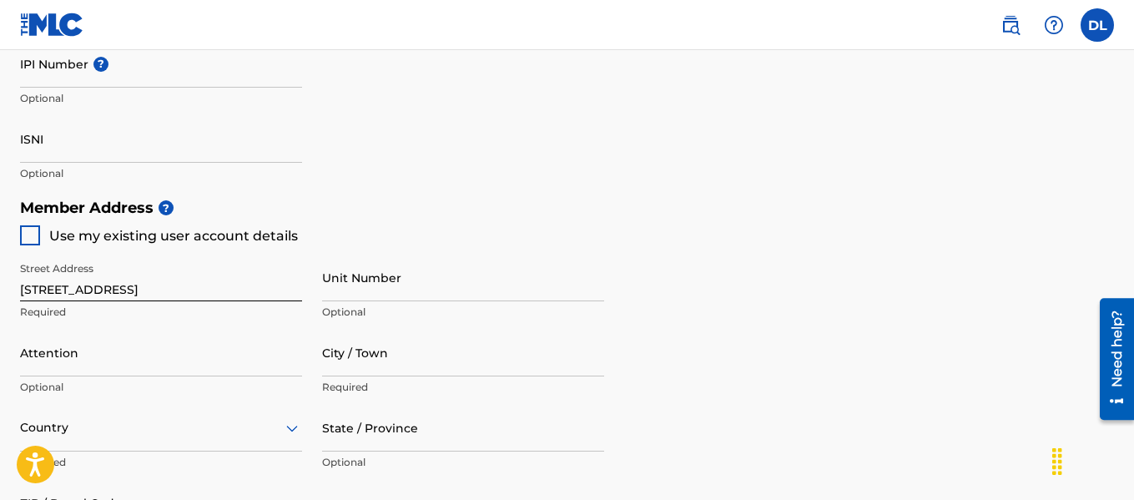
click at [25, 226] on div at bounding box center [30, 235] width 20 height 20
type input "[GEOGRAPHIC_DATA]"
type input "77014"
type input "832"
type input "9161295"
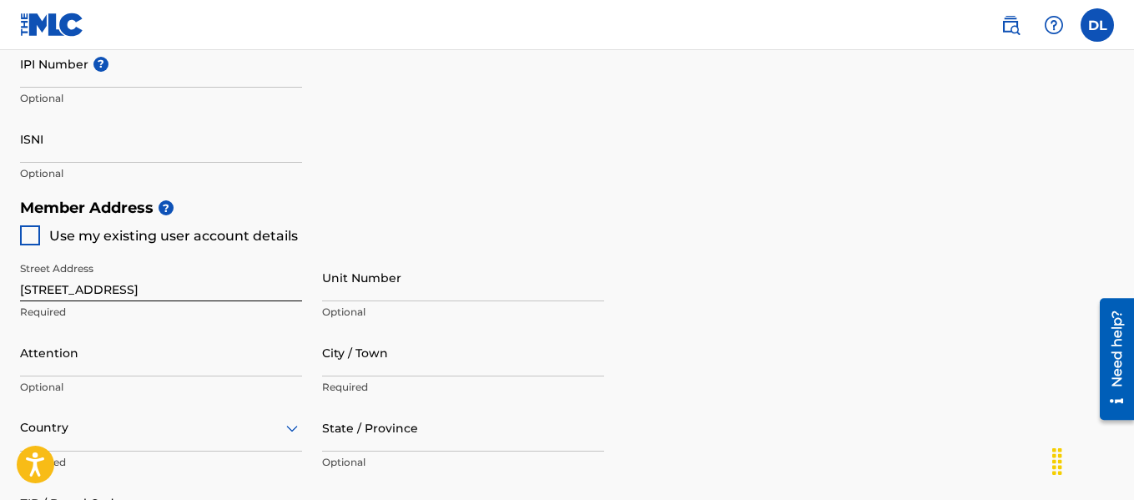
type input "[EMAIL_ADDRESS][DOMAIN_NAME]"
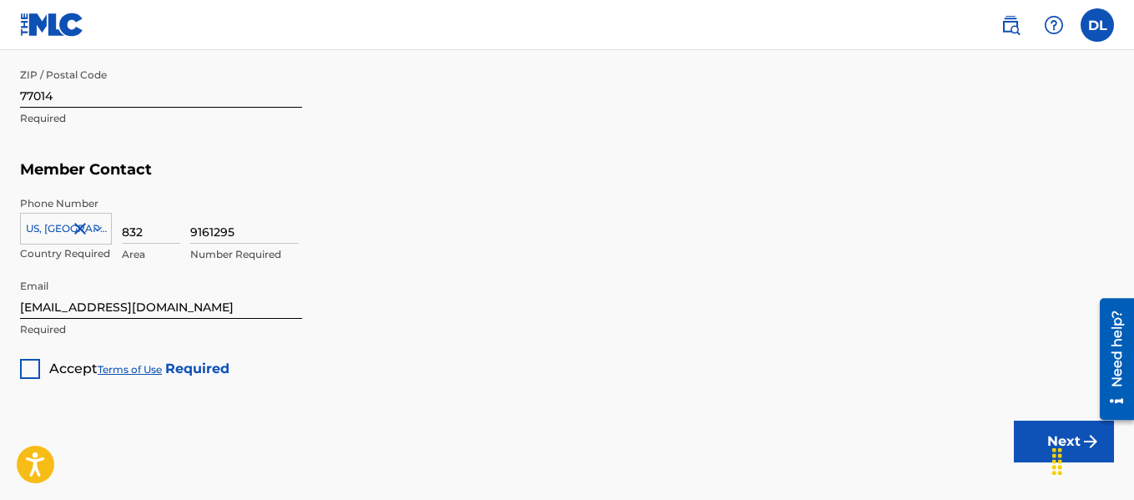
scroll to position [1047, 0]
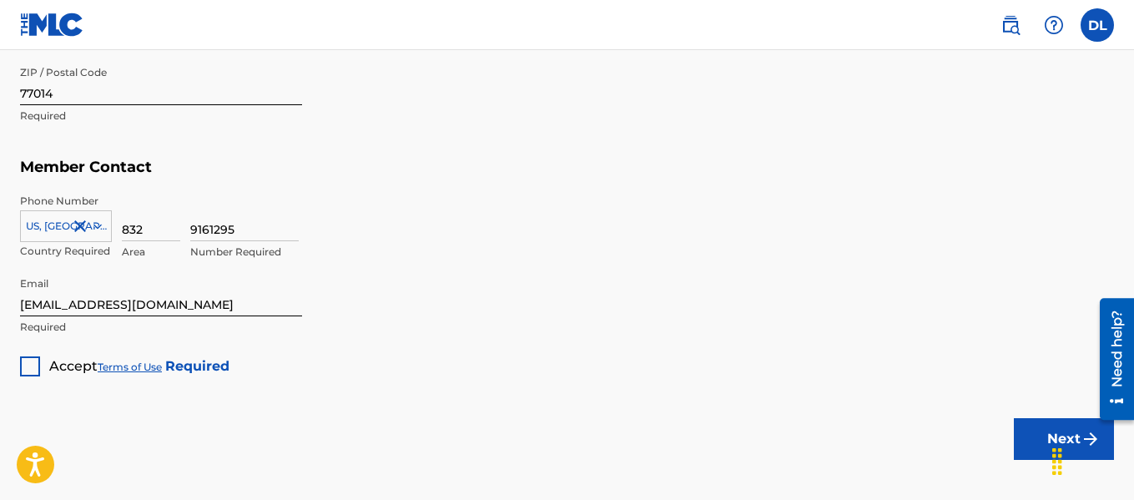
drag, startPoint x: 1136, startPoint y: 228, endPoint x: 10, endPoint y: 66, distance: 1137.5
click at [27, 373] on div at bounding box center [30, 366] width 20 height 20
click at [1027, 436] on button "Next" at bounding box center [1064, 439] width 100 height 42
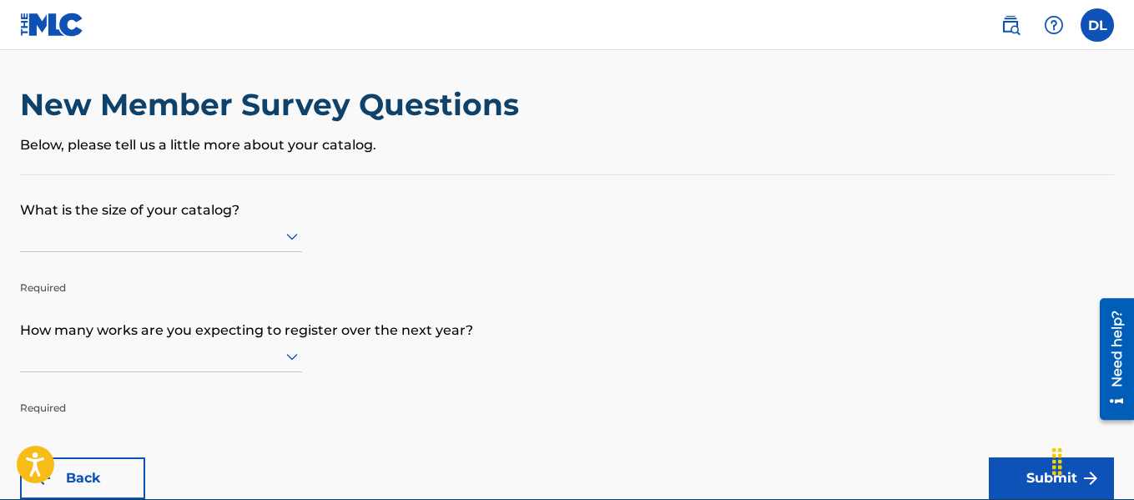
click at [252, 249] on div at bounding box center [161, 236] width 282 height 32
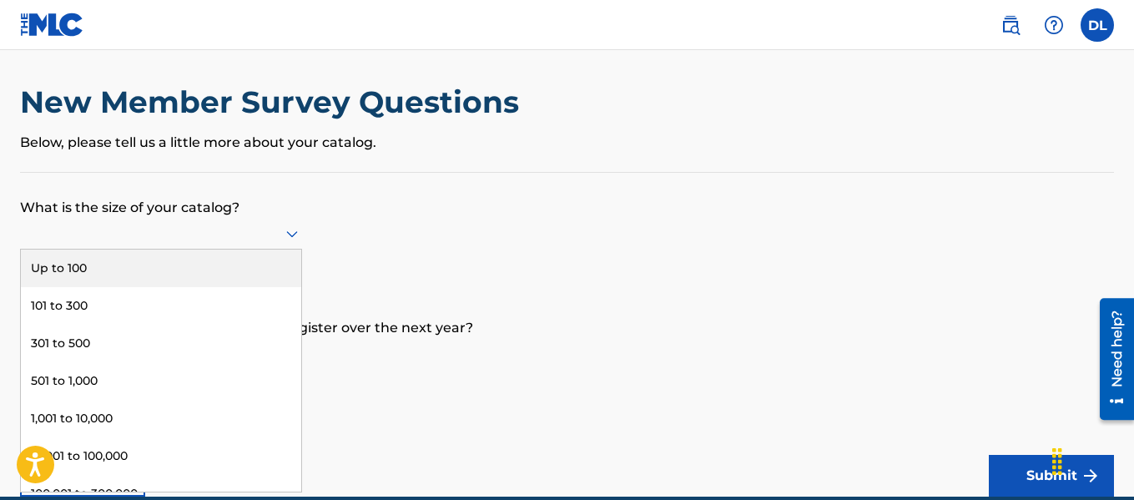
scroll to position [9, 0]
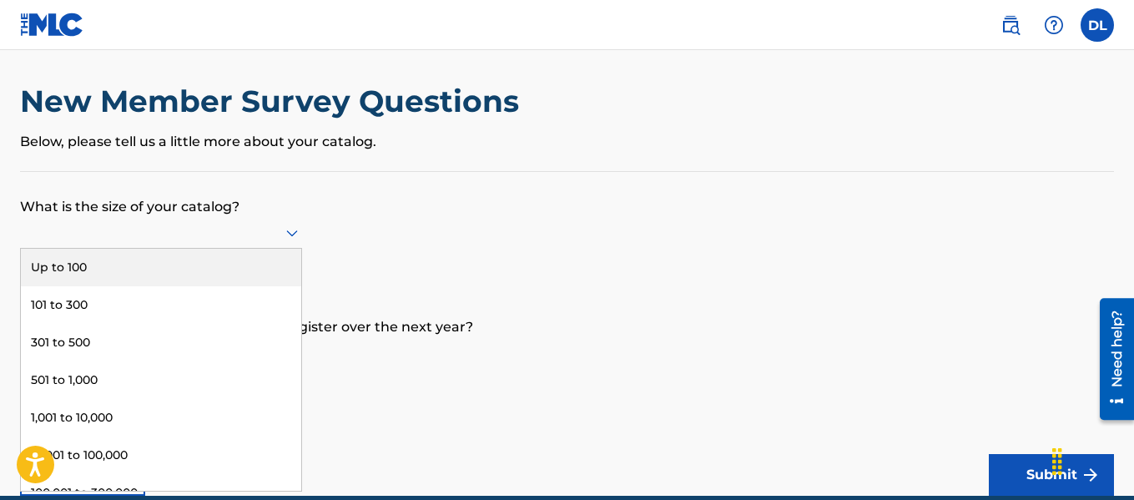
click at [252, 249] on div "Up to 100" at bounding box center [161, 268] width 280 height 38
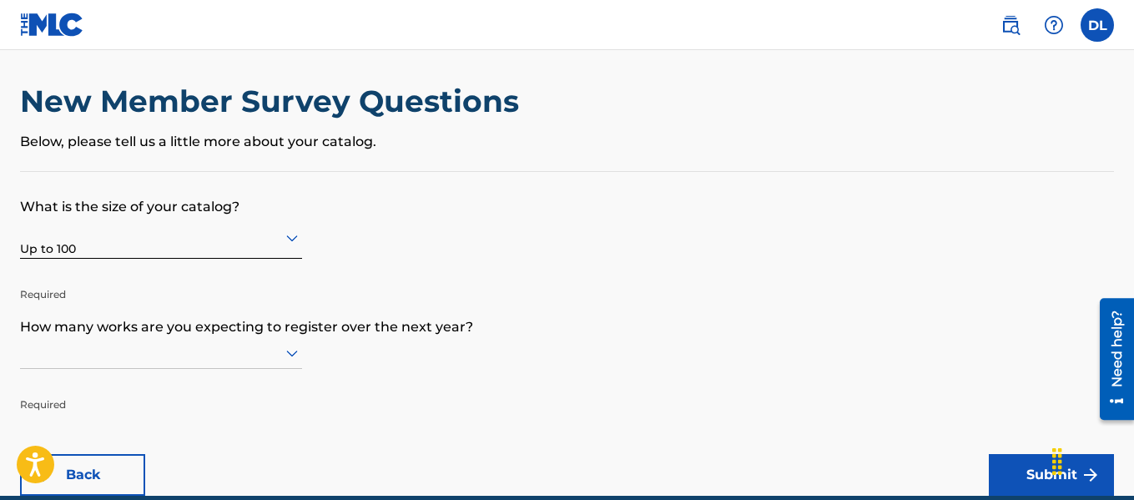
scroll to position [85, 0]
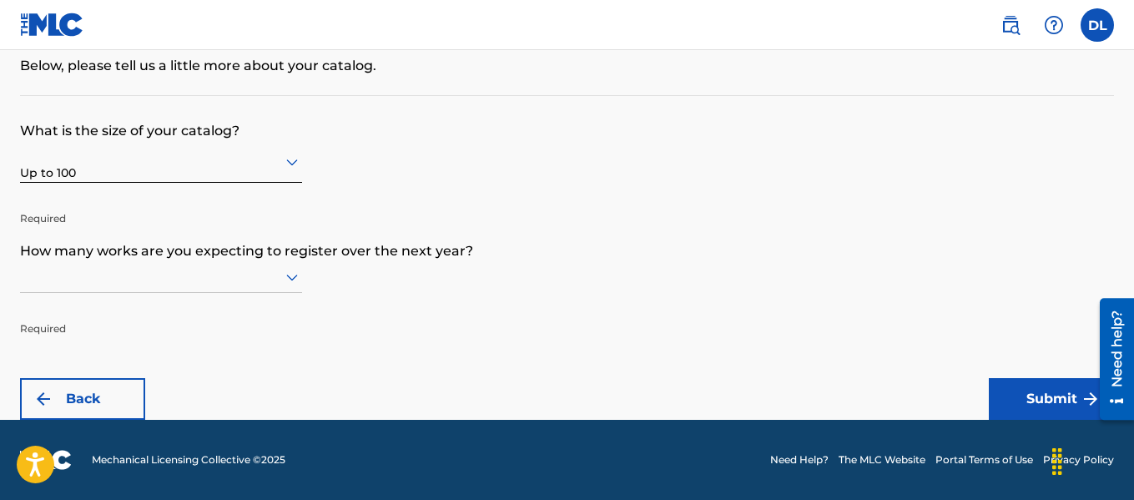
click at [281, 282] on div at bounding box center [161, 276] width 282 height 21
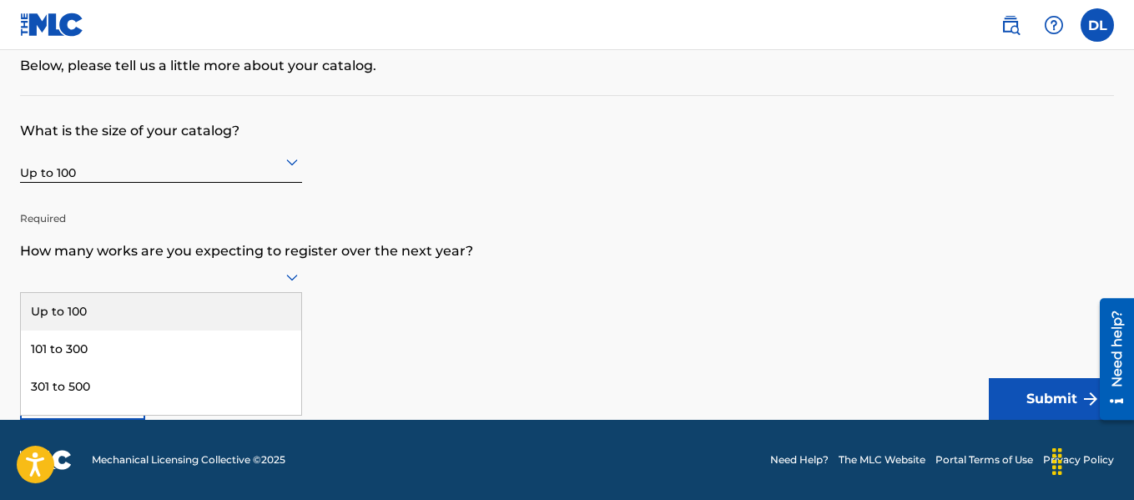
click at [254, 304] on div "Up to 100" at bounding box center [161, 312] width 280 height 38
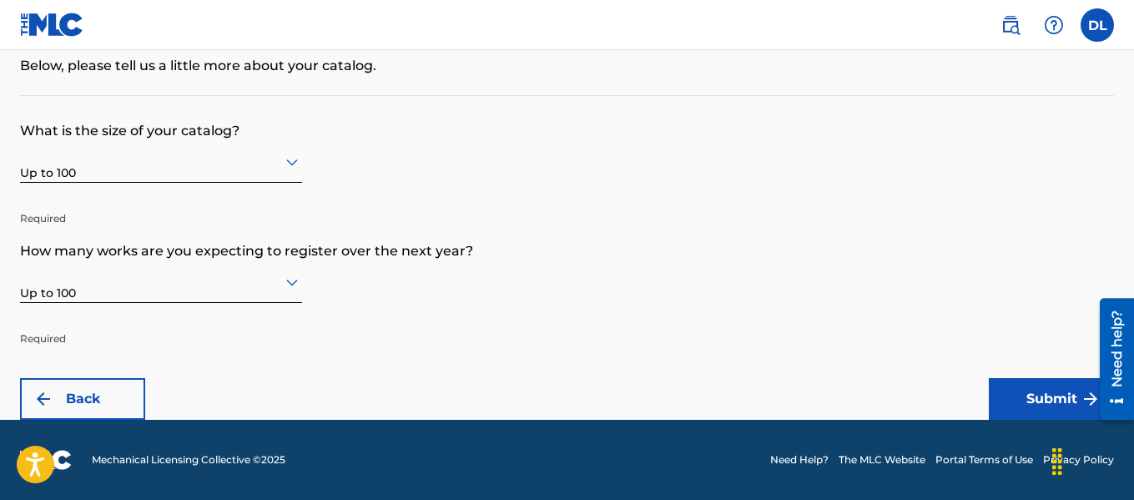
click at [1005, 413] on button "Submit" at bounding box center [1051, 399] width 125 height 42
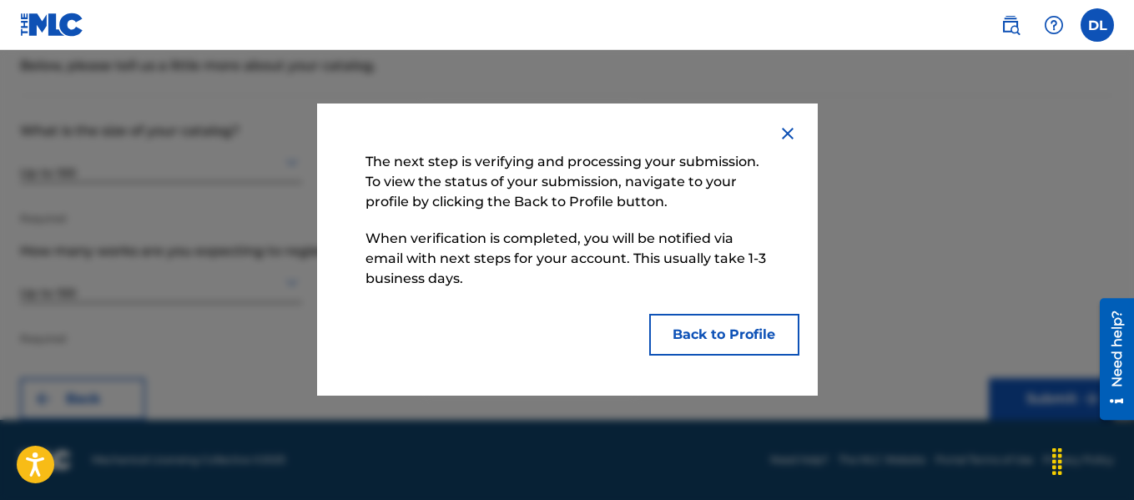
click at [700, 339] on button "Back to Profile" at bounding box center [724, 335] width 150 height 42
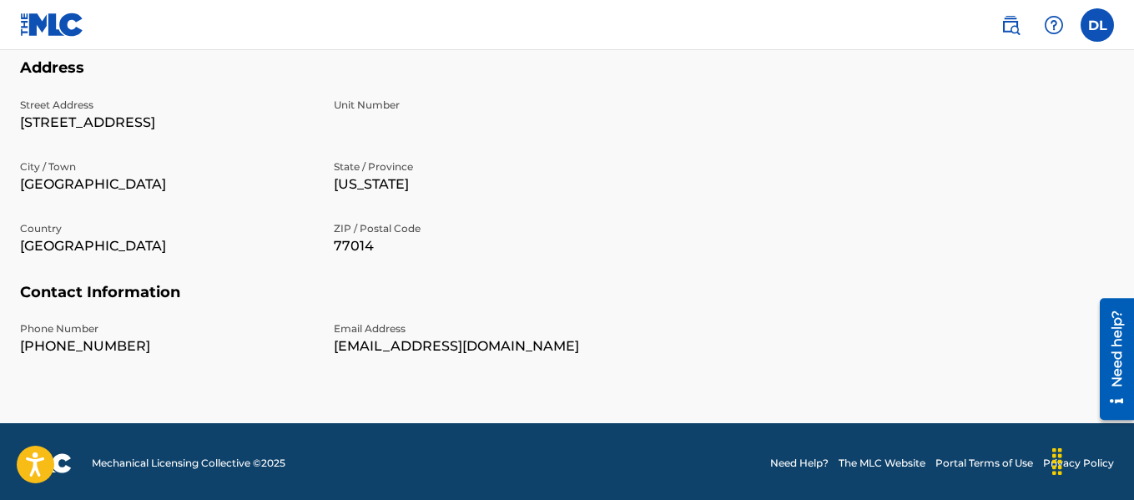
scroll to position [623, 0]
